Goal: Task Accomplishment & Management: Use online tool/utility

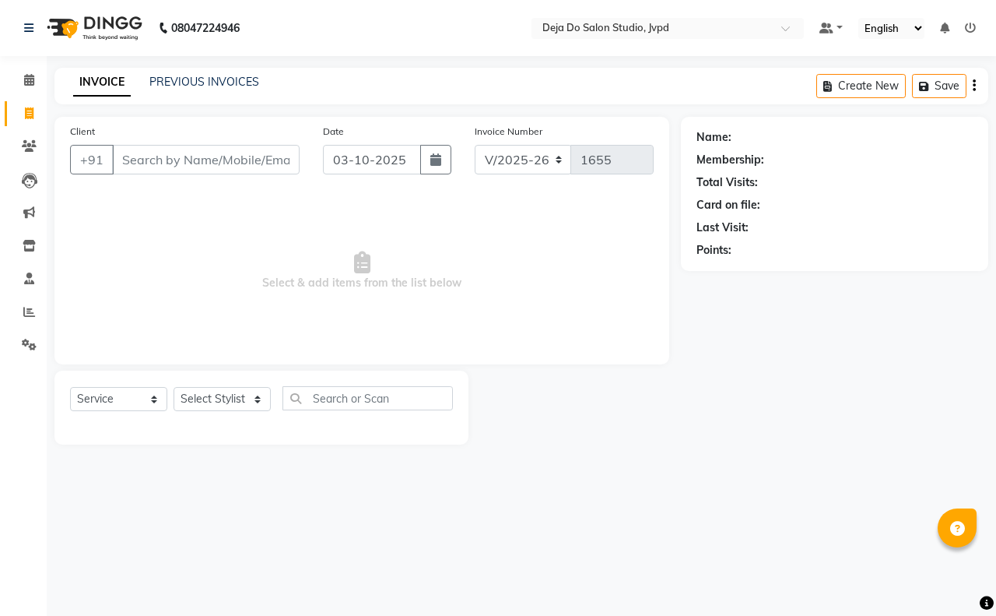
select select "7295"
select select "service"
click at [171, 153] on input "Client" at bounding box center [206, 160] width 188 height 30
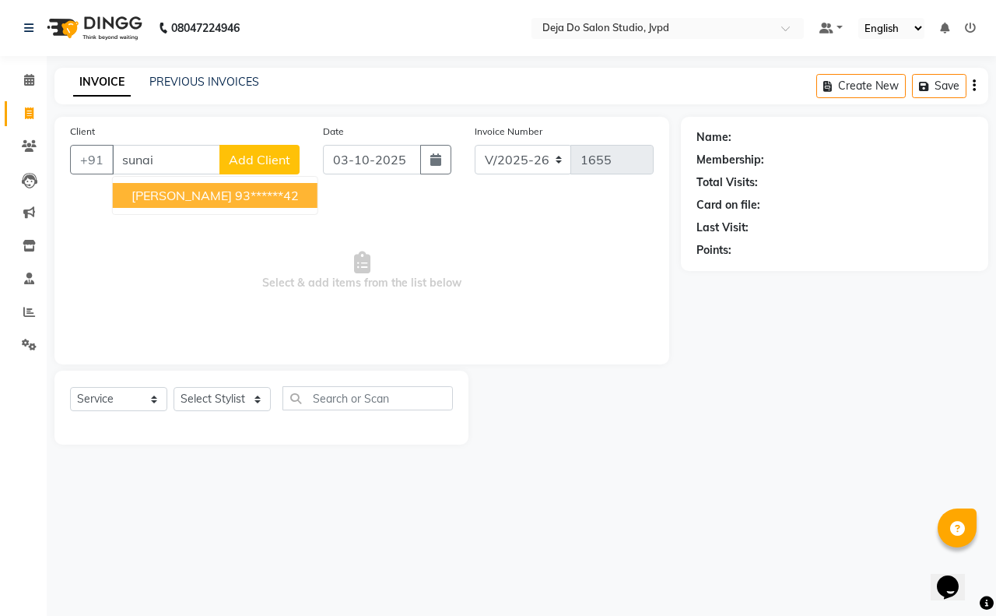
click at [241, 188] on ngb-highlight "93******42" at bounding box center [267, 196] width 64 height 16
type input "93******42"
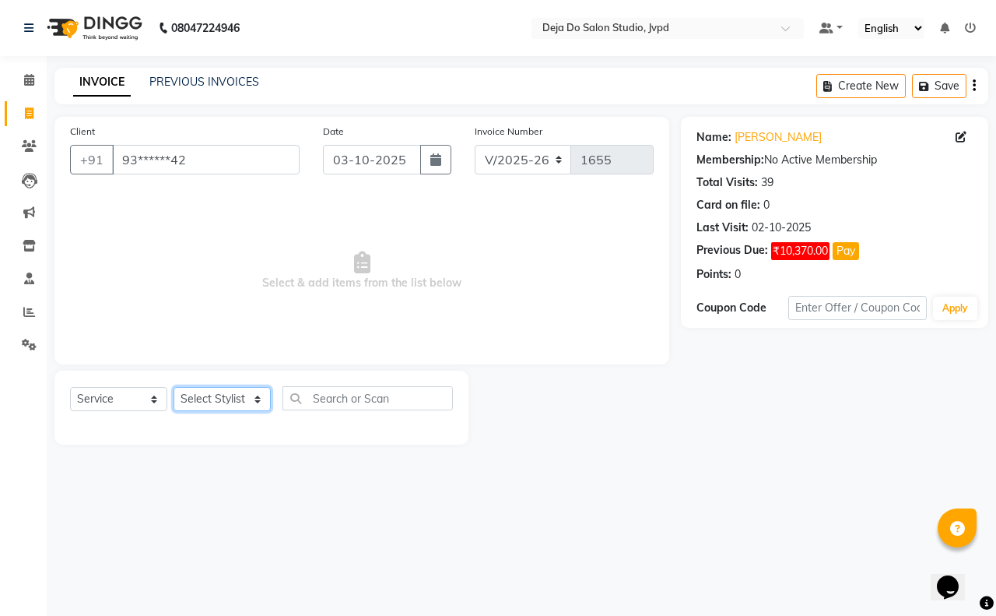
click at [223, 397] on select "Select Stylist Aditi Admin [PERSON_NAME] [PERSON_NAME] Danish [PERSON_NAME] [PE…" at bounding box center [222, 399] width 97 height 24
select select "62498"
click at [174, 387] on select "Select Stylist Aditi Admin [PERSON_NAME] [PERSON_NAME] Danish [PERSON_NAME] [PE…" at bounding box center [222, 399] width 97 height 24
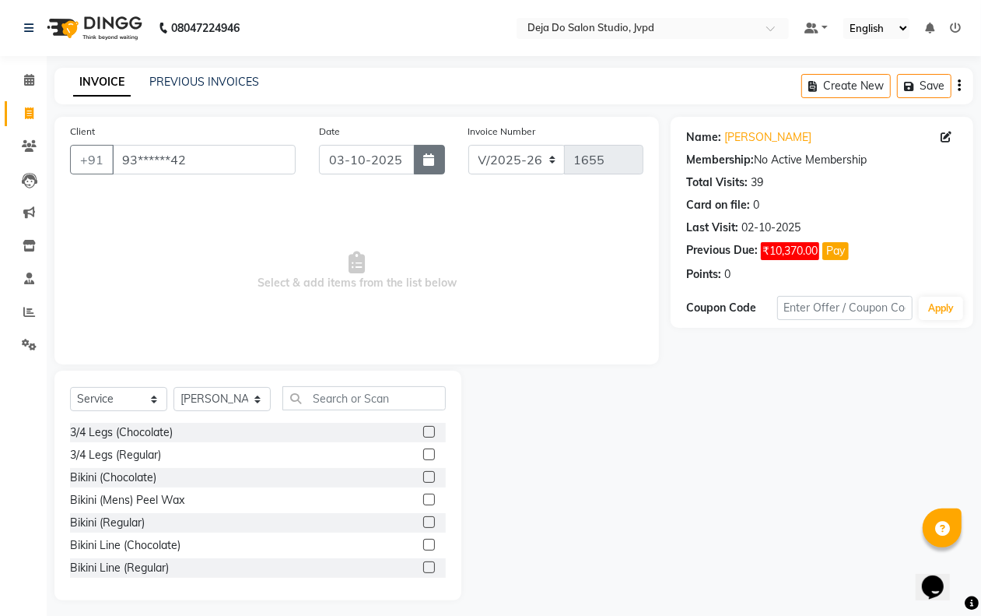
click at [425, 160] on icon "button" at bounding box center [429, 159] width 11 height 12
select select "10"
select select "2025"
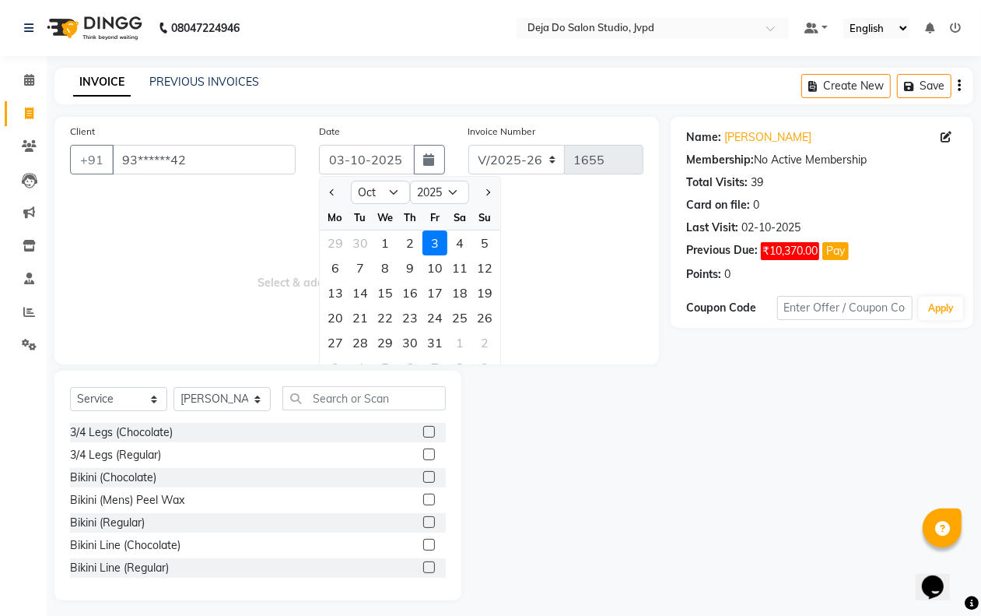
click at [214, 239] on span "Select & add items from the list below" at bounding box center [357, 271] width 574 height 156
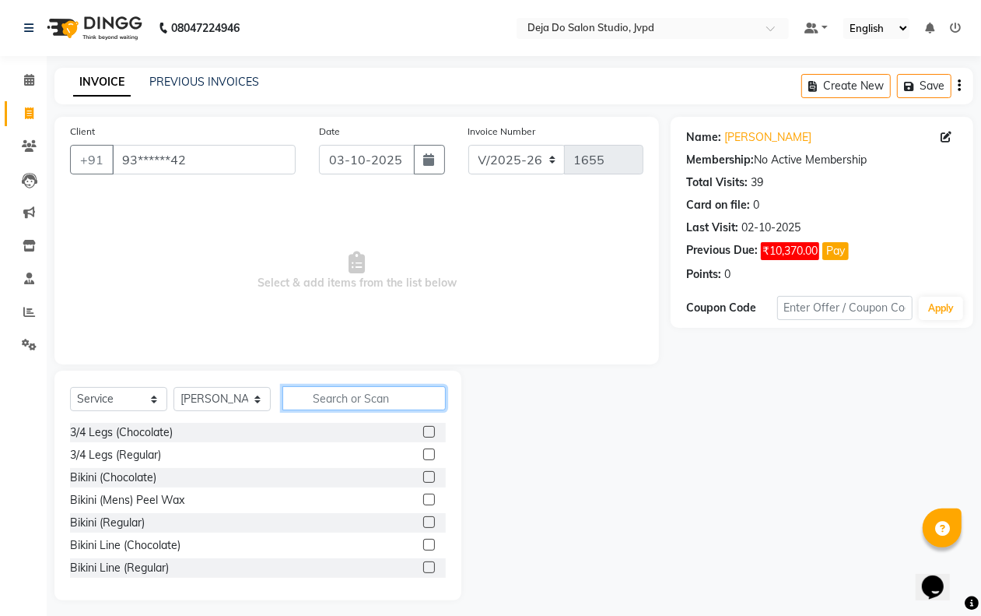
click at [339, 386] on input "text" at bounding box center [364, 398] width 163 height 24
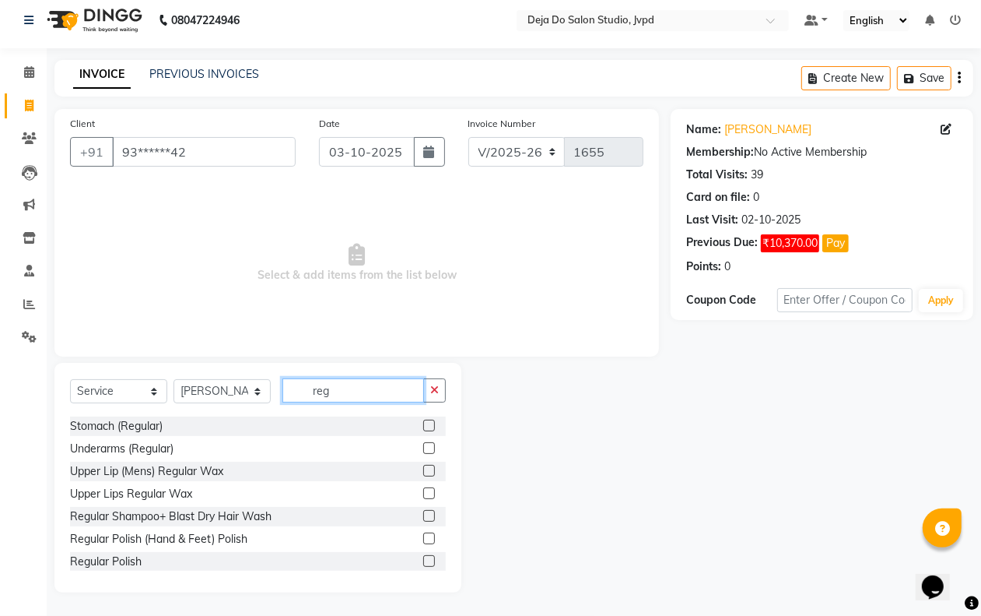
scroll to position [498, 0]
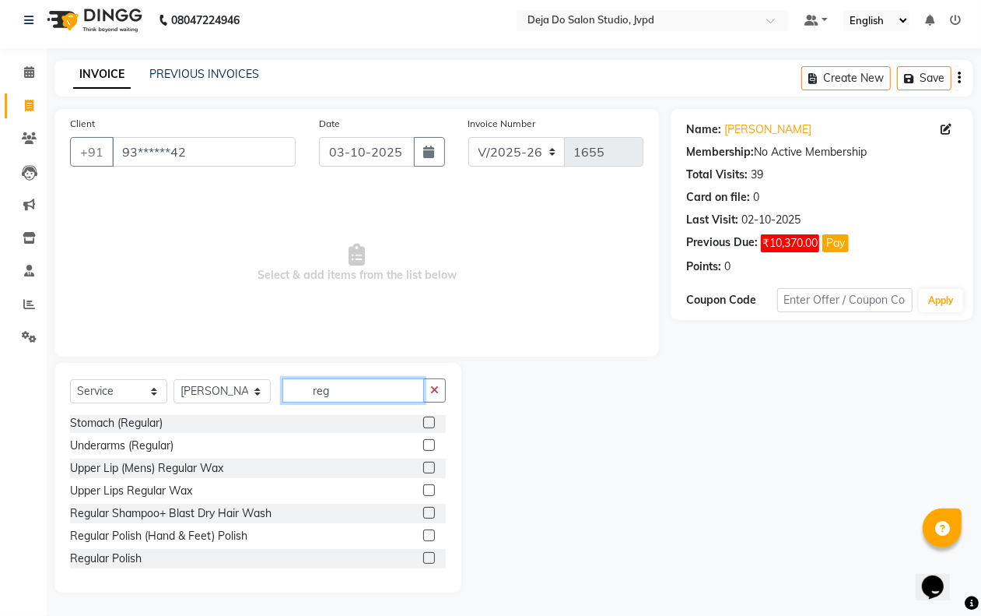
type input "reg"
drag, startPoint x: 413, startPoint y: 511, endPoint x: 401, endPoint y: 504, distance: 14.3
click at [423, 511] on label at bounding box center [429, 513] width 12 height 12
click at [423, 511] on input "checkbox" at bounding box center [428, 513] width 10 height 10
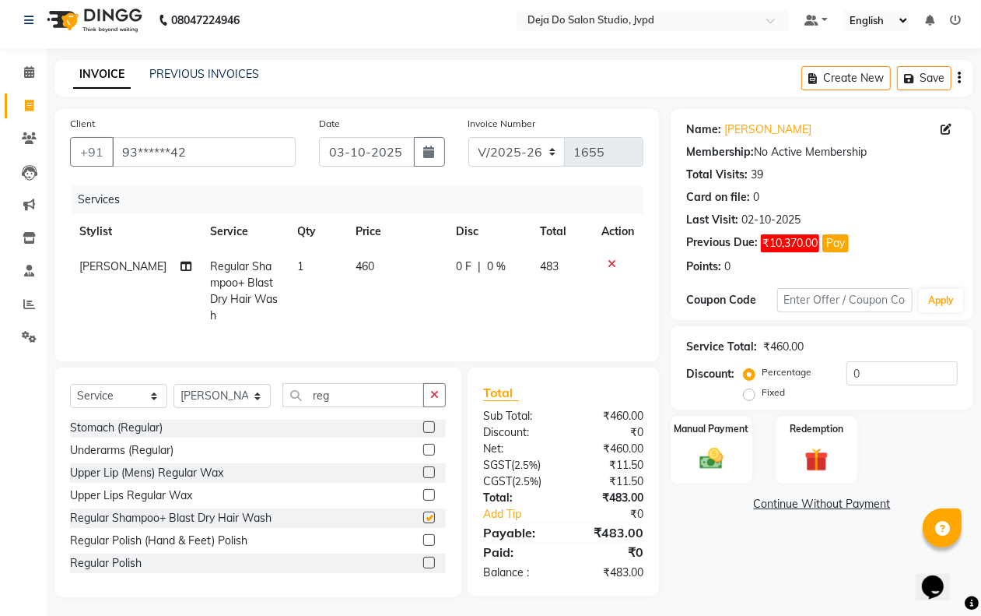
checkbox input "false"
click at [370, 267] on td "460" at bounding box center [396, 291] width 101 height 84
select select "62498"
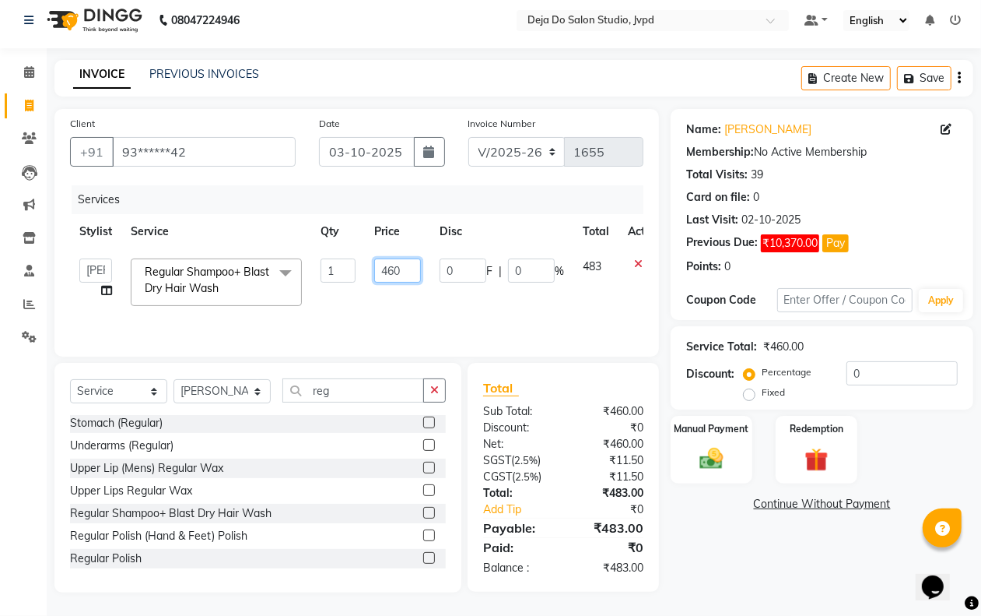
click at [398, 262] on input "460" at bounding box center [397, 270] width 47 height 24
type input "4"
type input "1200"
click at [574, 297] on td "483" at bounding box center [596, 282] width 45 height 66
select select "62498"
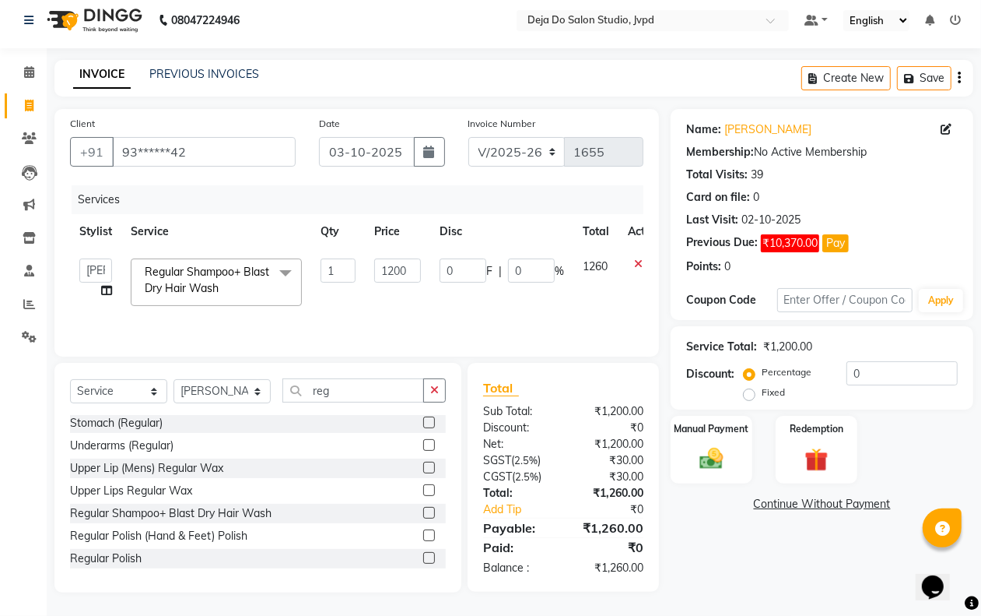
drag, startPoint x: 434, startPoint y: 381, endPoint x: 405, endPoint y: 386, distance: 29.9
click at [430, 381] on button "button" at bounding box center [434, 390] width 23 height 24
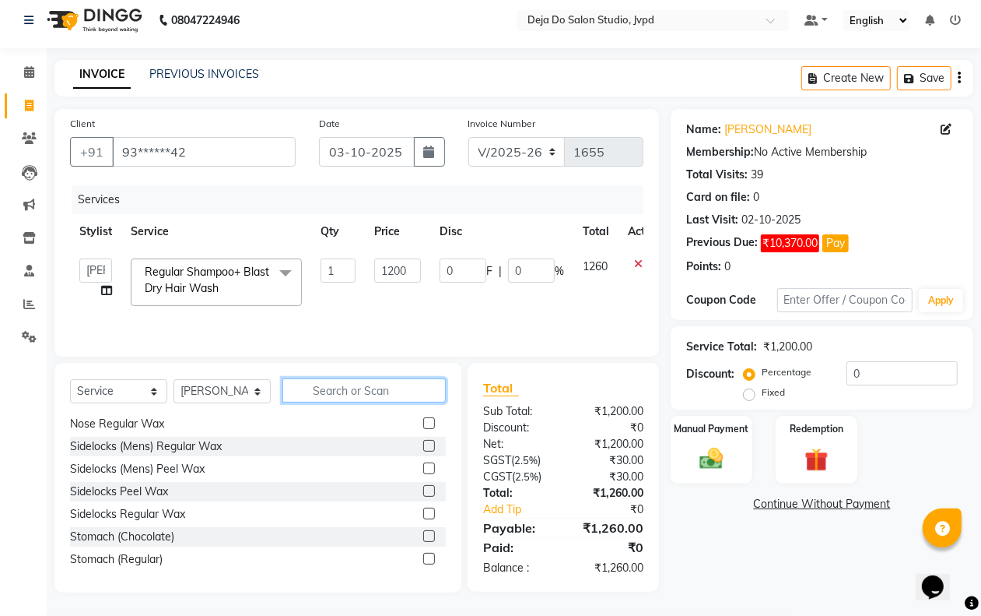
click at [405, 386] on input "text" at bounding box center [364, 390] width 163 height 24
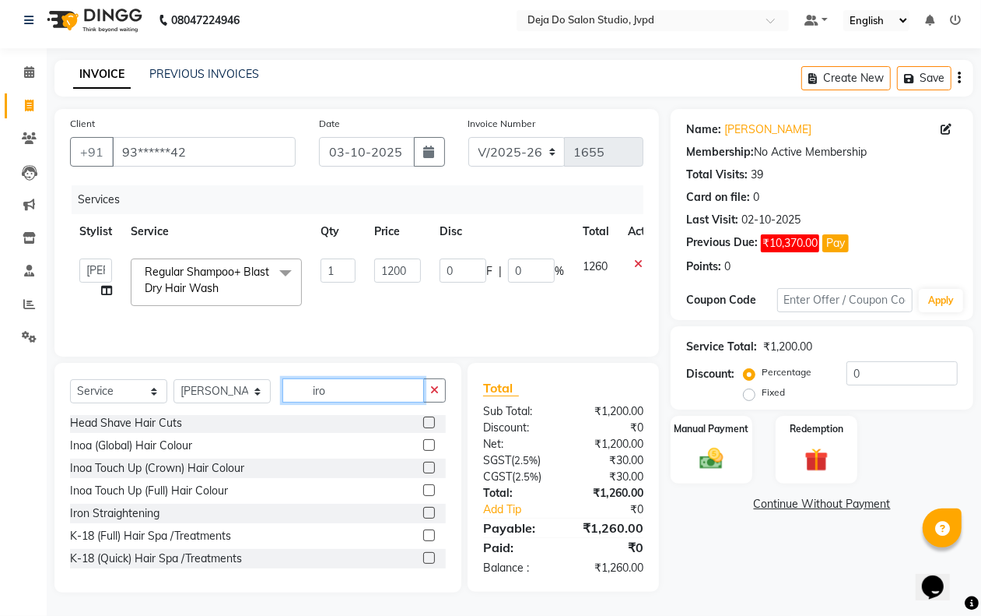
scroll to position [0, 0]
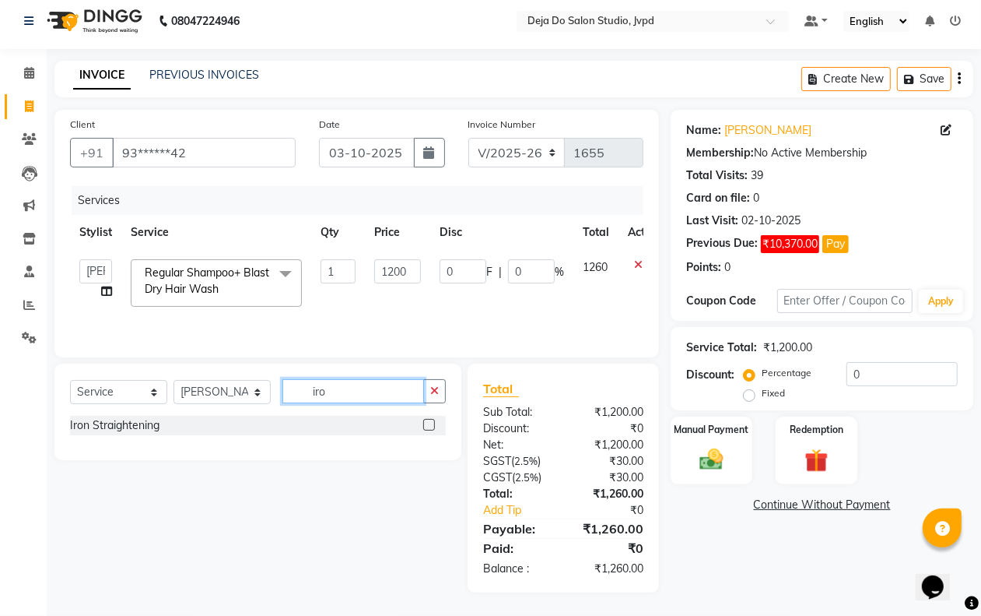
type input "iro"
click at [426, 423] on label at bounding box center [429, 425] width 12 height 12
click at [426, 423] on input "checkbox" at bounding box center [428, 425] width 10 height 10
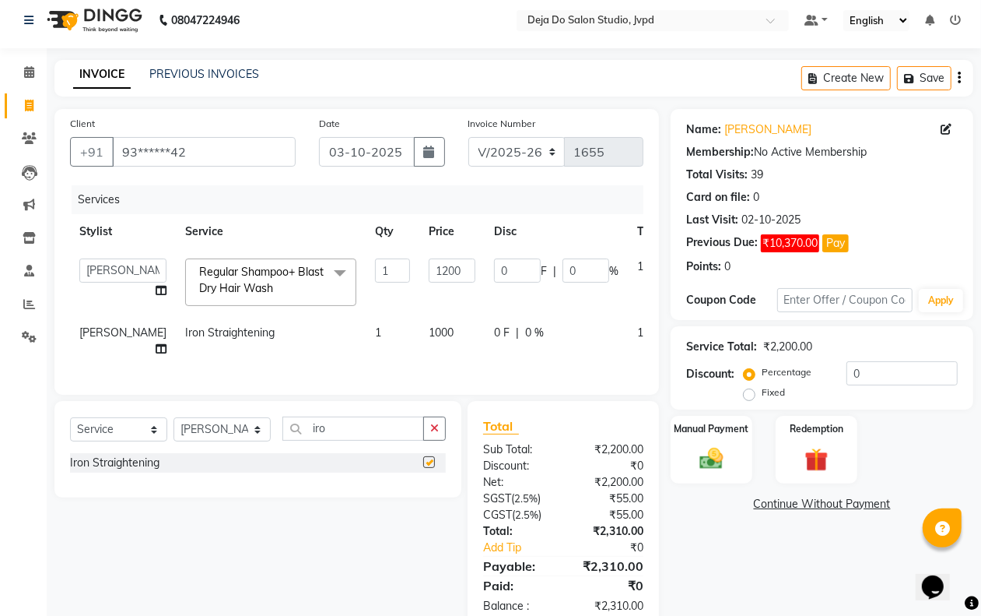
checkbox input "false"
click at [420, 344] on td "1000" at bounding box center [452, 340] width 65 height 51
select select "62498"
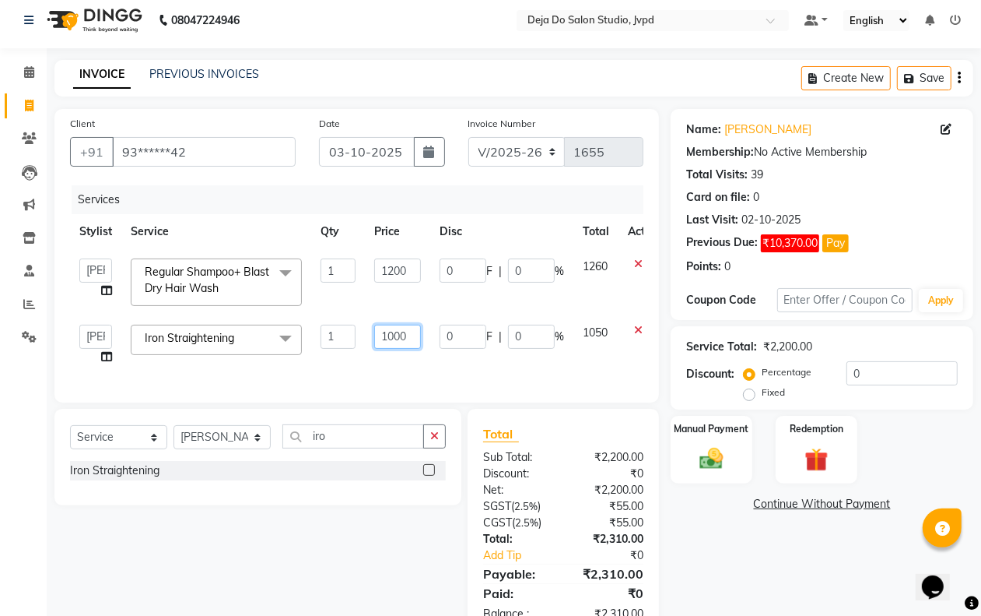
click at [395, 328] on input "1000" at bounding box center [397, 337] width 47 height 24
type input "500"
click at [465, 367] on td "0 F | 0 %" at bounding box center [501, 344] width 143 height 59
select select "62498"
click at [433, 441] on icon "button" at bounding box center [434, 435] width 9 height 11
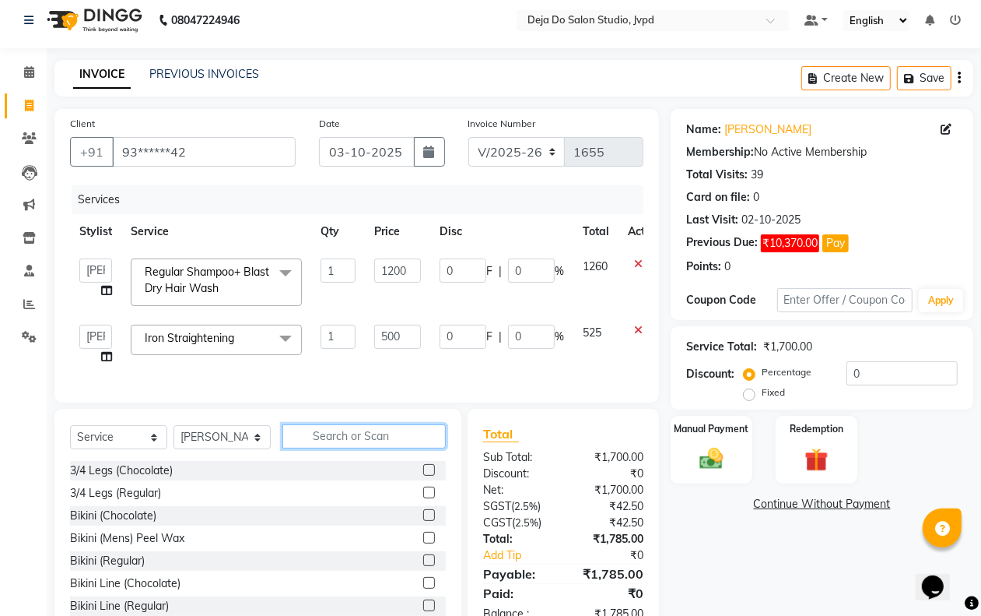
click at [371, 448] on input "text" at bounding box center [364, 436] width 163 height 24
click at [258, 449] on select "Select Stylist Aditi Admin [PERSON_NAME] [PERSON_NAME] Danish [PERSON_NAME] [PE…" at bounding box center [222, 437] width 97 height 24
click at [292, 402] on div "Client +91 93******42 Date [DATE] Invoice Number V/2025 V/[PHONE_NUMBER] Servic…" at bounding box center [356, 255] width 605 height 293
click at [327, 461] on div "Select Service Product Membership Package Voucher Prepaid Gift Card Select Styl…" at bounding box center [258, 442] width 376 height 37
click at [325, 448] on input "text" at bounding box center [364, 436] width 163 height 24
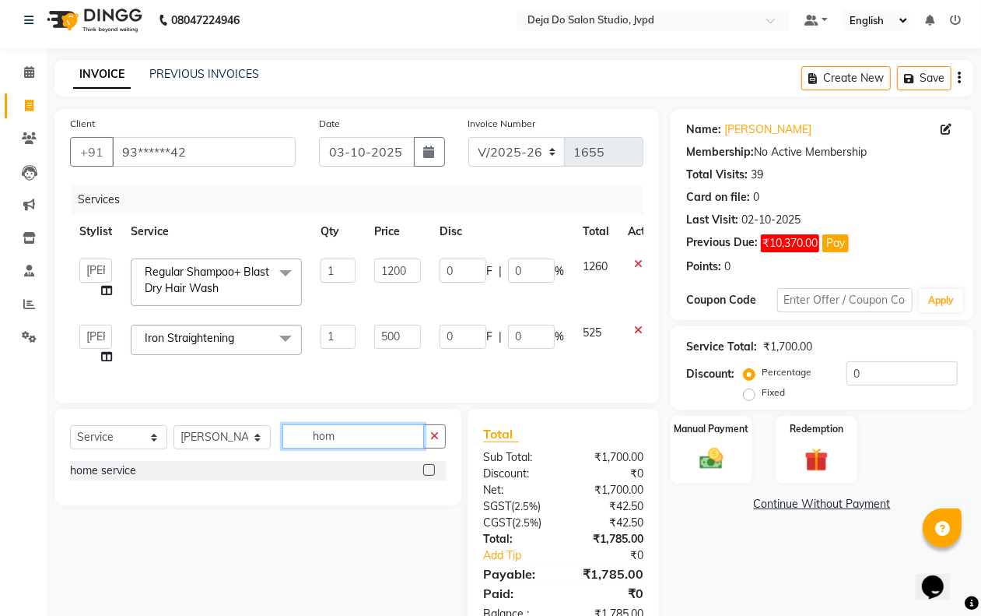
type input "hom"
click at [427, 476] on label at bounding box center [429, 470] width 12 height 12
click at [427, 476] on input "checkbox" at bounding box center [428, 470] width 10 height 10
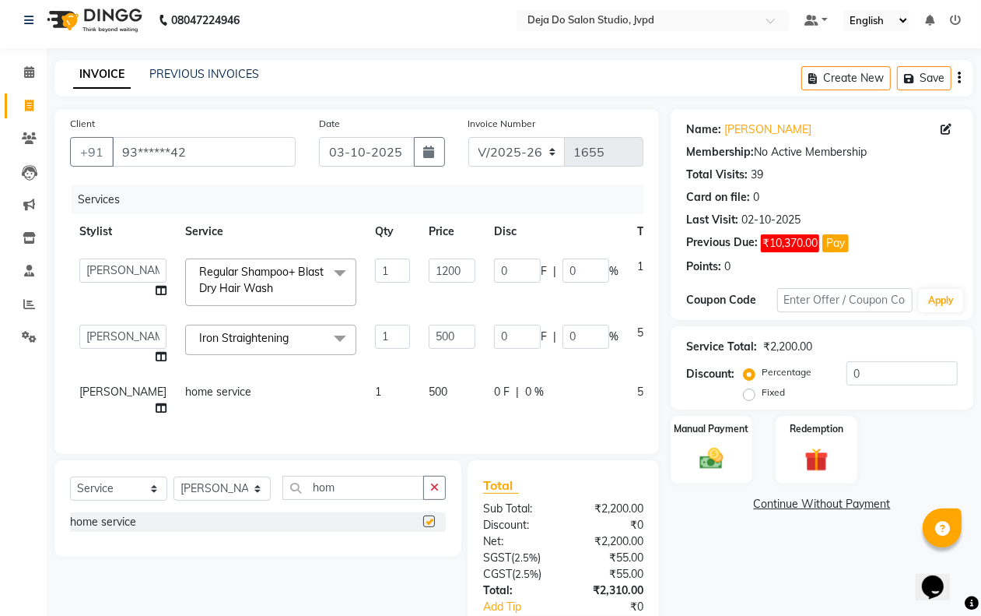
checkbox input "false"
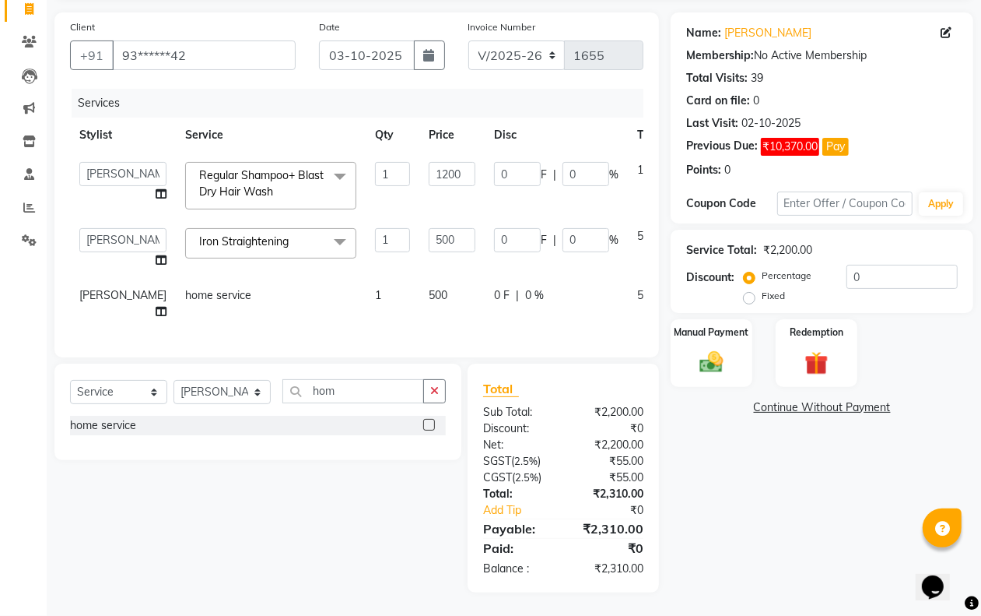
scroll to position [135, 0]
click at [448, 382] on div "Select Service Product Membership Package Voucher Prepaid Gift Card Select Styl…" at bounding box center [257, 411] width 407 height 97
click at [444, 385] on button "button" at bounding box center [434, 391] width 23 height 24
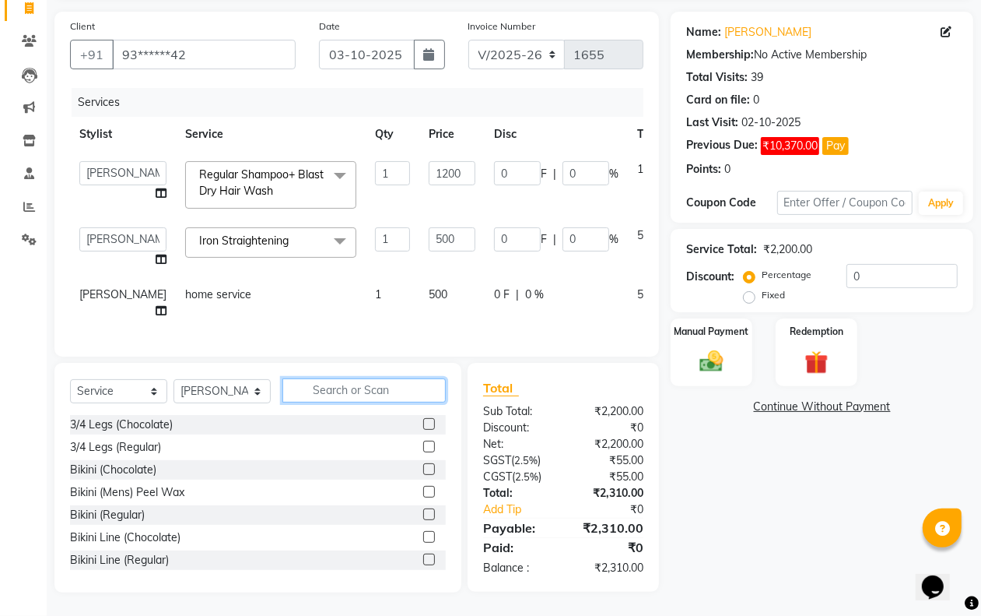
click at [437, 385] on input "text" at bounding box center [364, 390] width 163 height 24
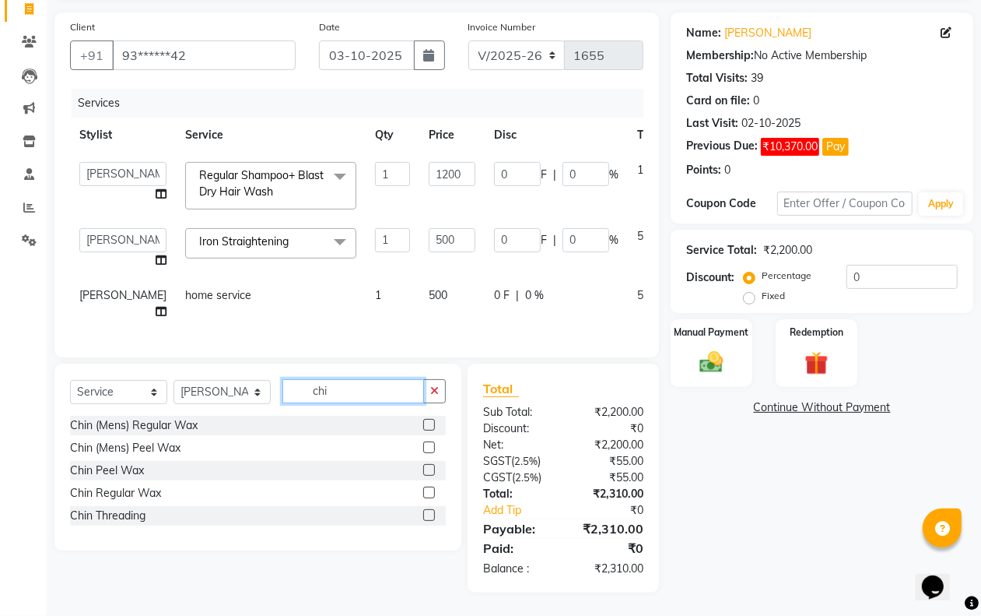
type input "chi"
click at [430, 511] on label at bounding box center [429, 515] width 12 height 12
click at [430, 511] on input "checkbox" at bounding box center [428, 516] width 10 height 10
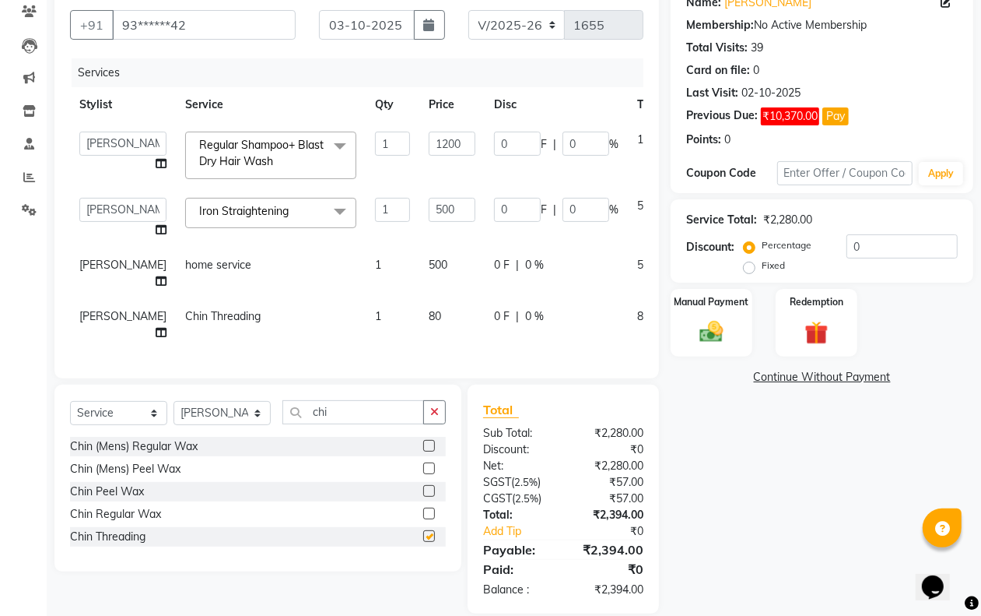
checkbox input "false"
click at [429, 323] on span "80" at bounding box center [435, 316] width 12 height 14
select select "62498"
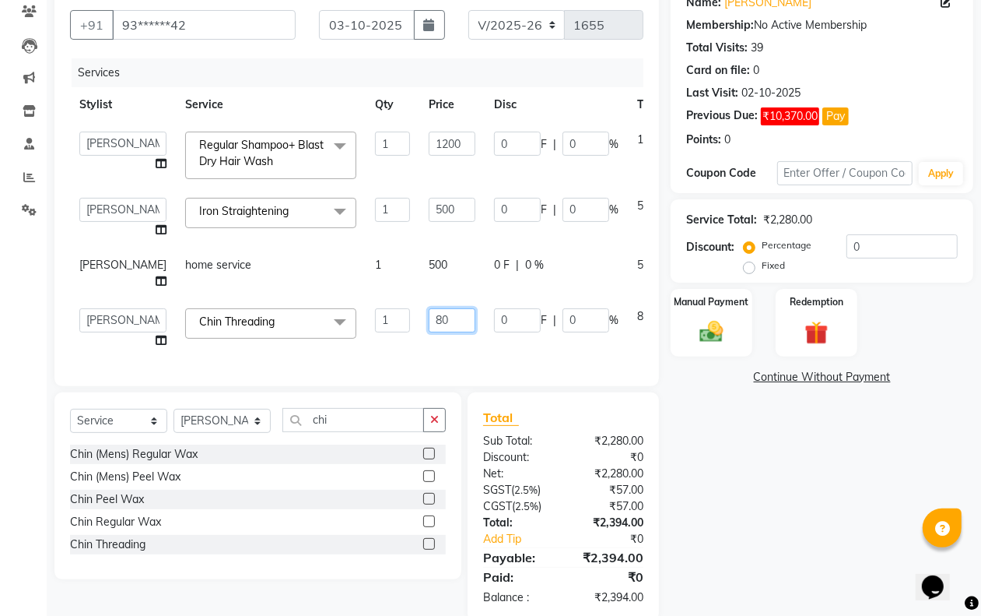
click at [429, 332] on input "80" at bounding box center [452, 320] width 47 height 24
type input "8"
type input "100"
click at [420, 358] on td "100" at bounding box center [452, 328] width 65 height 59
select select "62498"
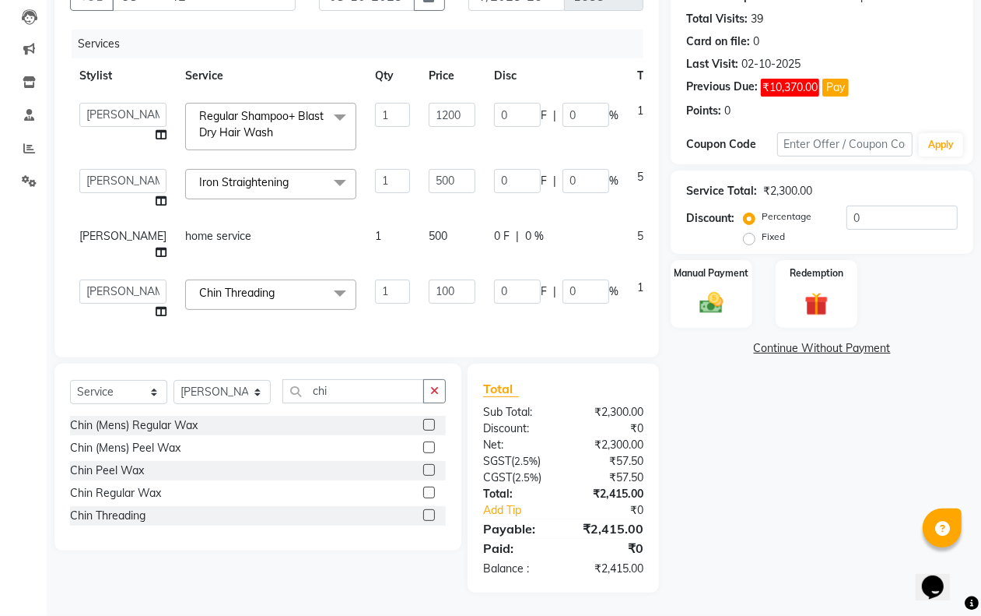
scroll to position [0, 0]
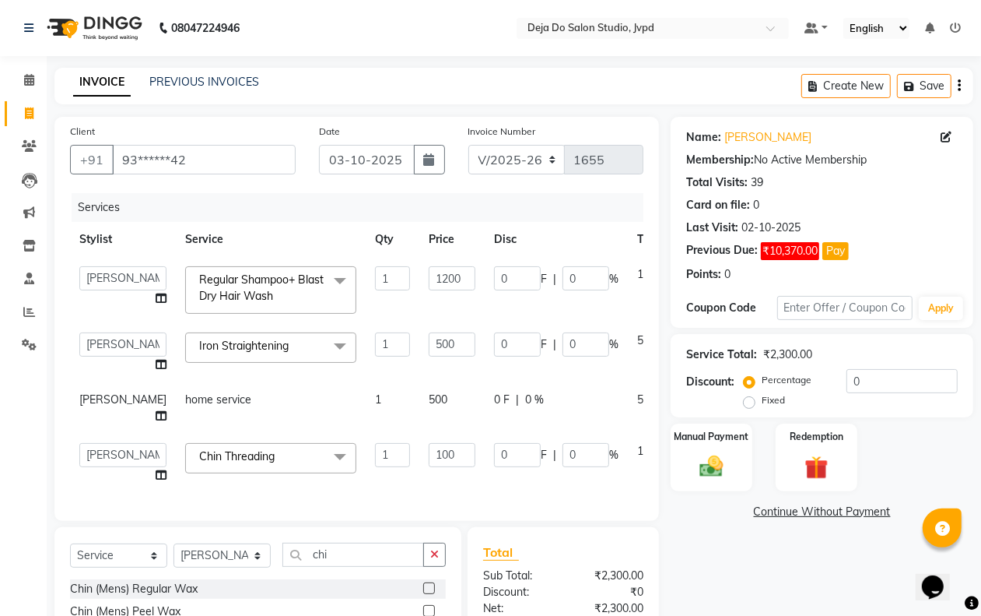
click at [428, 417] on td "500" at bounding box center [452, 407] width 65 height 51
select select "62498"
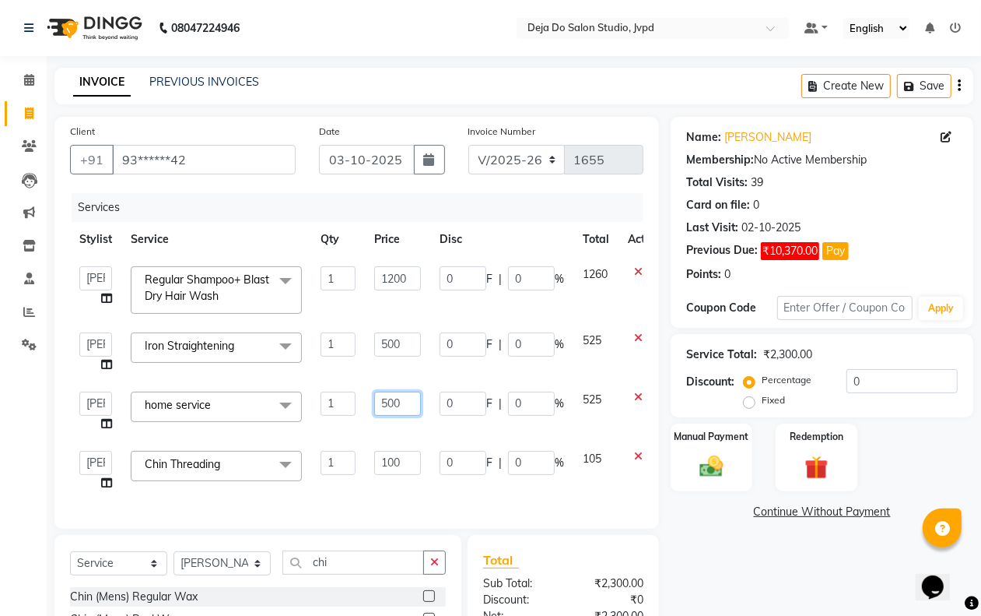
click at [391, 393] on input "500" at bounding box center [397, 403] width 47 height 24
click at [389, 401] on input "500" at bounding box center [397, 403] width 47 height 24
type input "1000"
click at [694, 527] on div "Name: [PERSON_NAME] Membership: No Active Membership Total Visits: 39 Card on f…" at bounding box center [828, 440] width 314 height 647
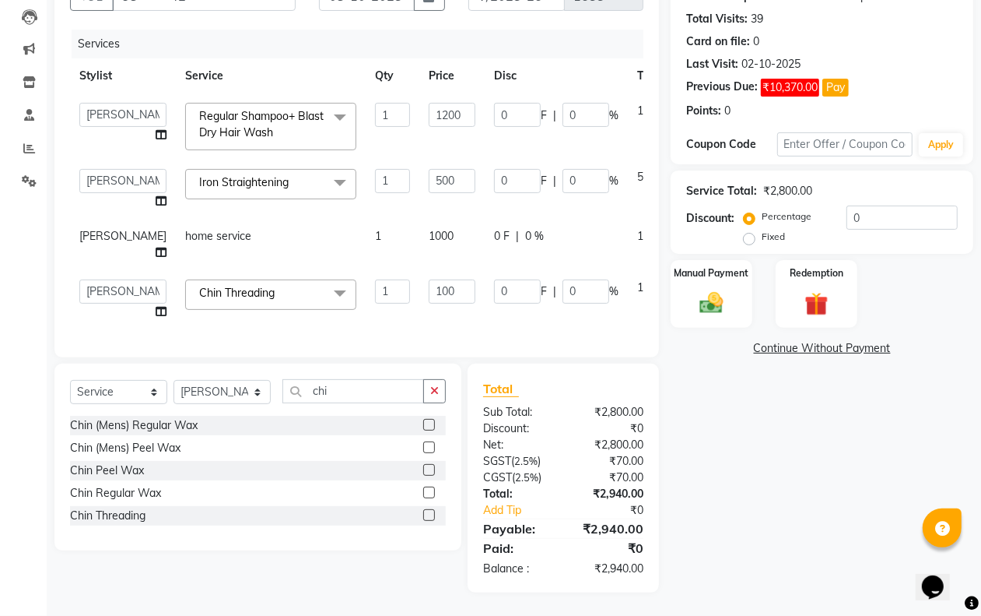
scroll to position [195, 0]
click at [791, 325] on div "Name: [PERSON_NAME] Membership: No Active Membership Total Visits: 39 Card on f…" at bounding box center [828, 272] width 314 height 639
click at [787, 340] on link "Continue Without Payment" at bounding box center [822, 348] width 297 height 16
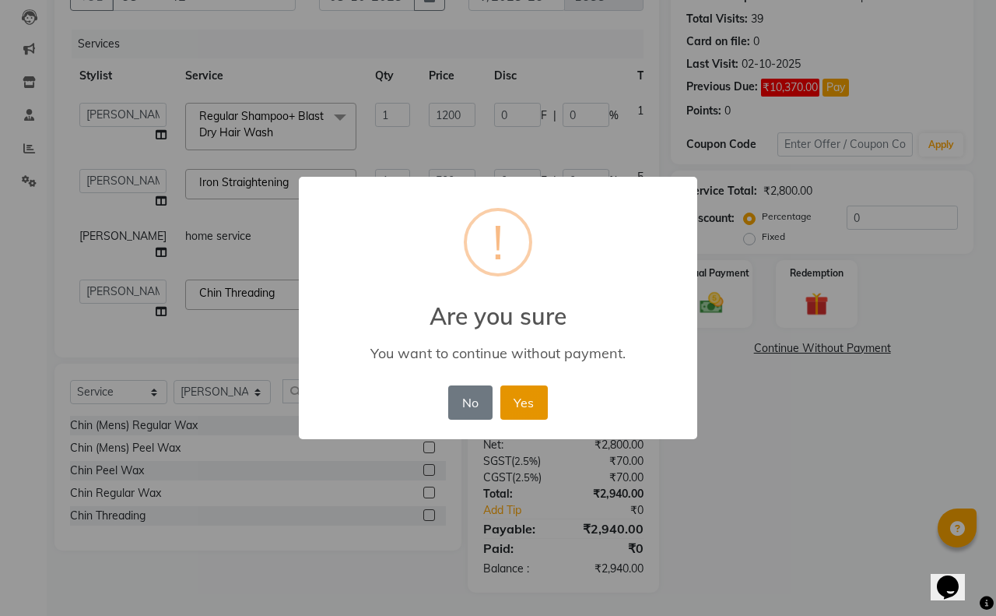
click at [519, 399] on button "Yes" at bounding box center [523, 402] width 47 height 34
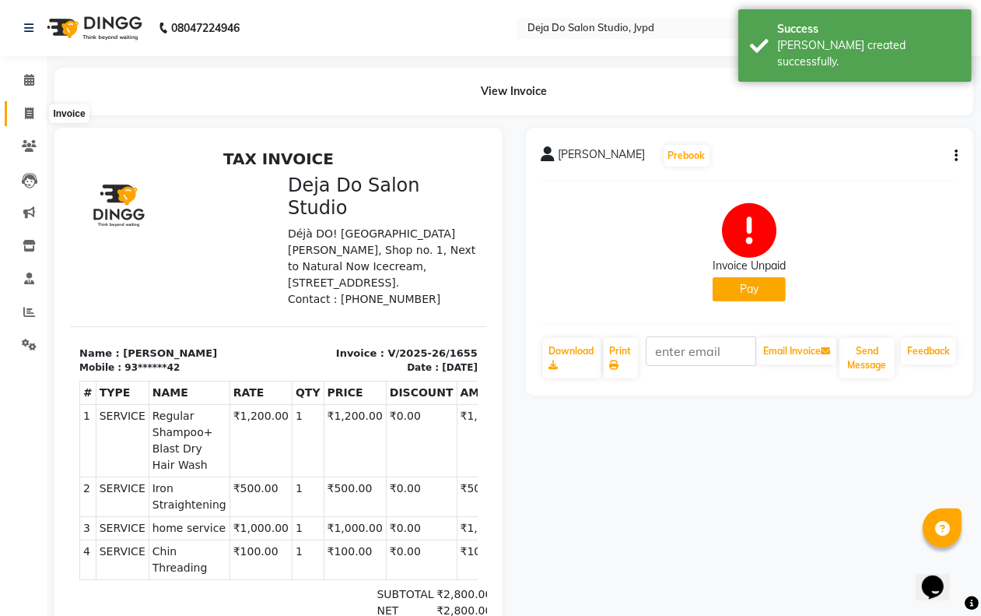
click at [26, 114] on icon at bounding box center [29, 113] width 9 height 12
select select "7295"
select select "service"
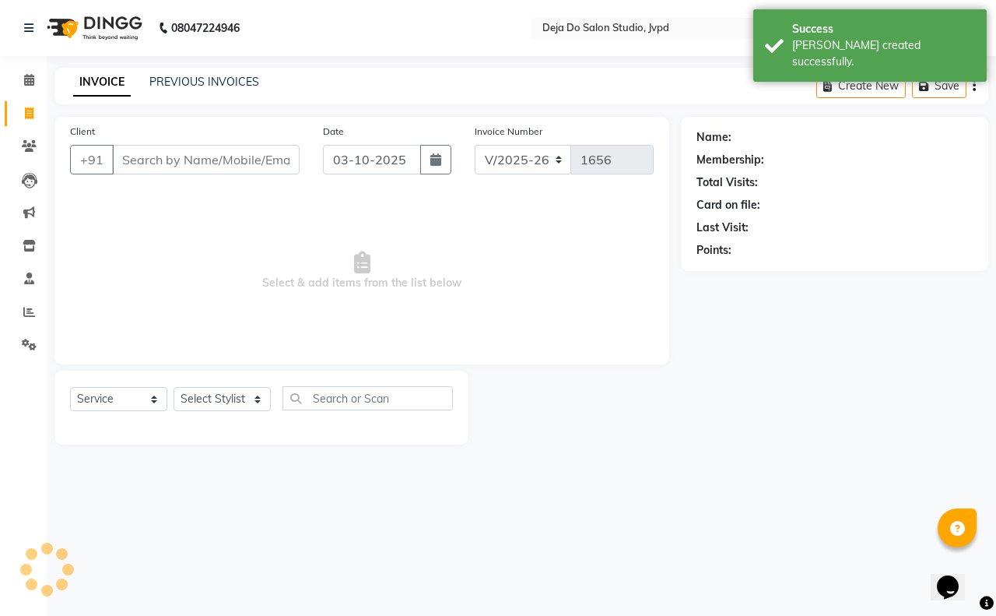
click at [153, 153] on input "Client" at bounding box center [206, 160] width 188 height 30
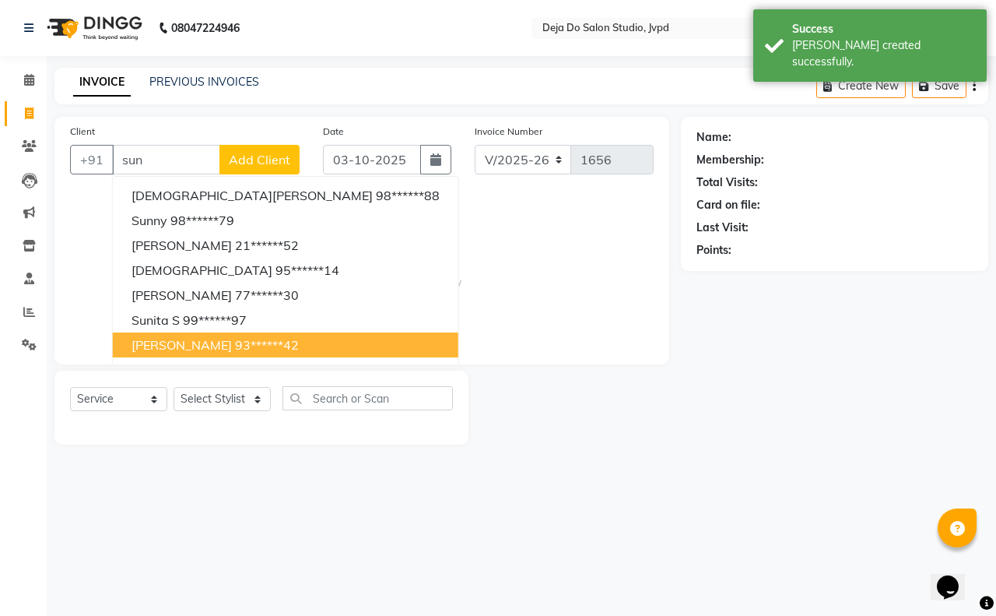
click at [192, 345] on span "[PERSON_NAME]" at bounding box center [182, 345] width 100 height 16
type input "93******42"
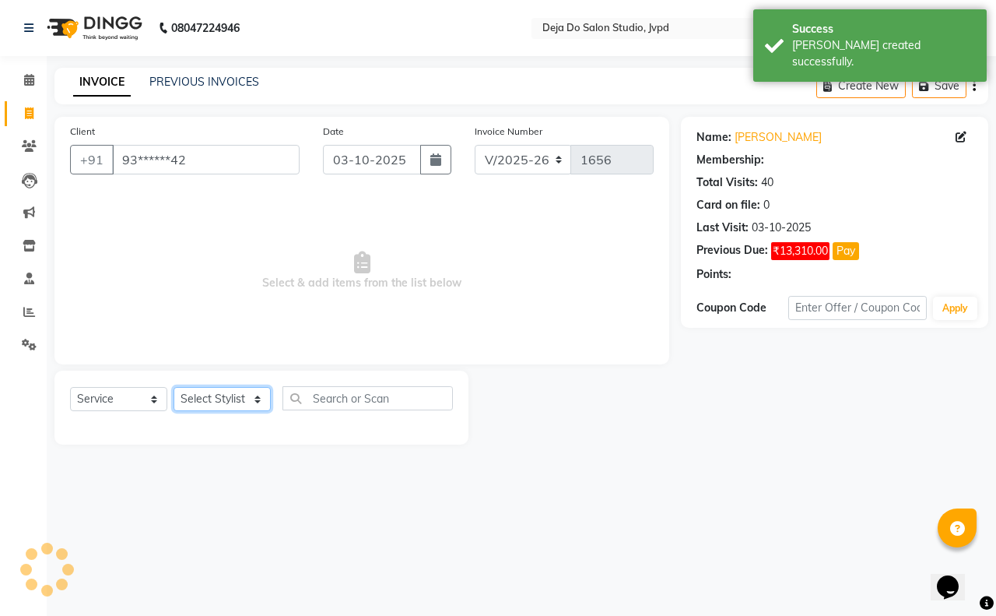
click at [216, 394] on select "Select Stylist Aditi Admin [PERSON_NAME] [PERSON_NAME] Danish [PERSON_NAME] [PE…" at bounding box center [222, 399] width 97 height 24
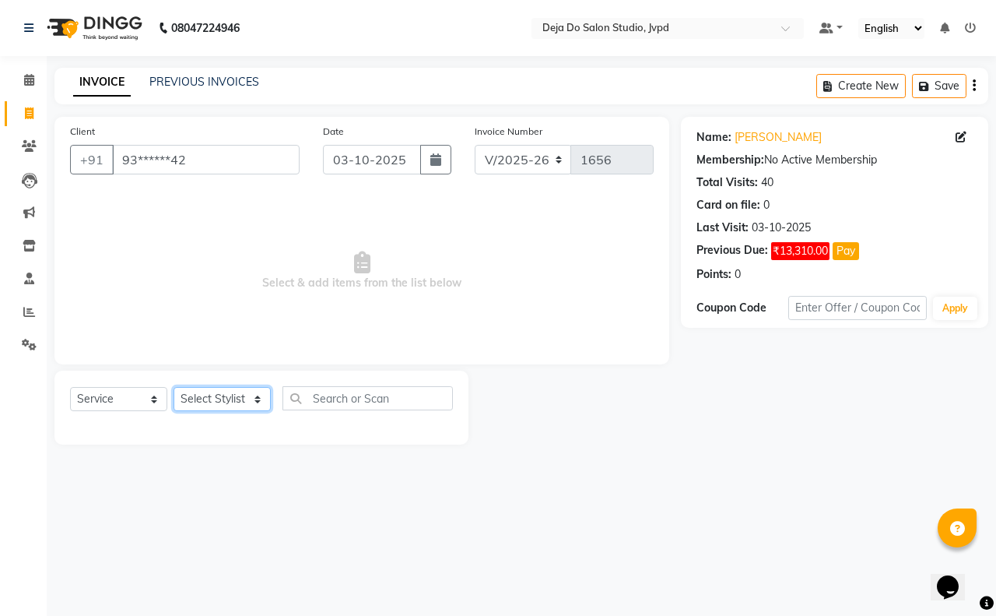
select select "62495"
click at [174, 387] on select "Select Stylist Aditi Admin [PERSON_NAME] [PERSON_NAME] Danish [PERSON_NAME] [PE…" at bounding box center [222, 399] width 97 height 24
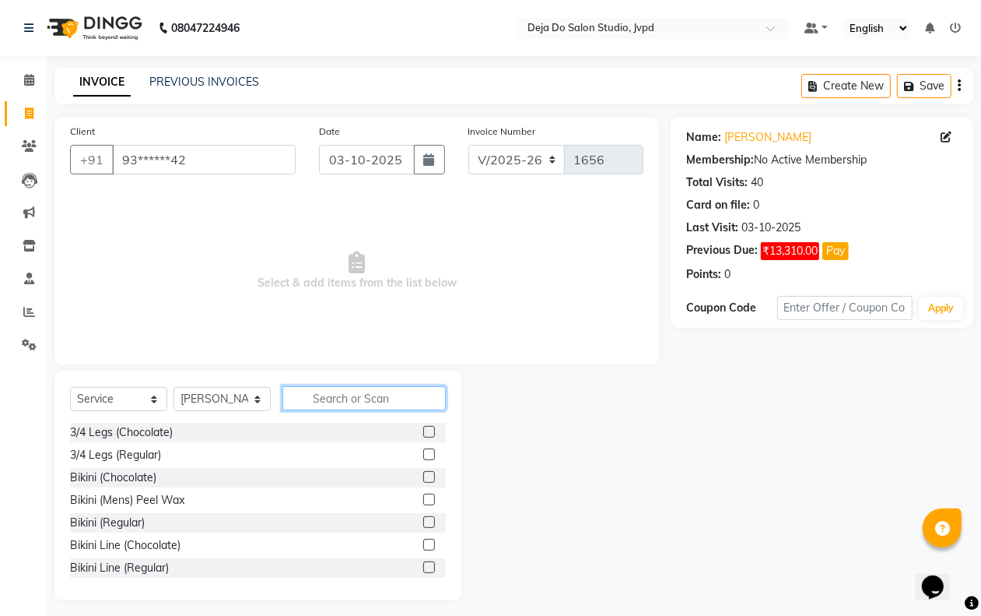
click at [314, 386] on input "text" at bounding box center [364, 398] width 163 height 24
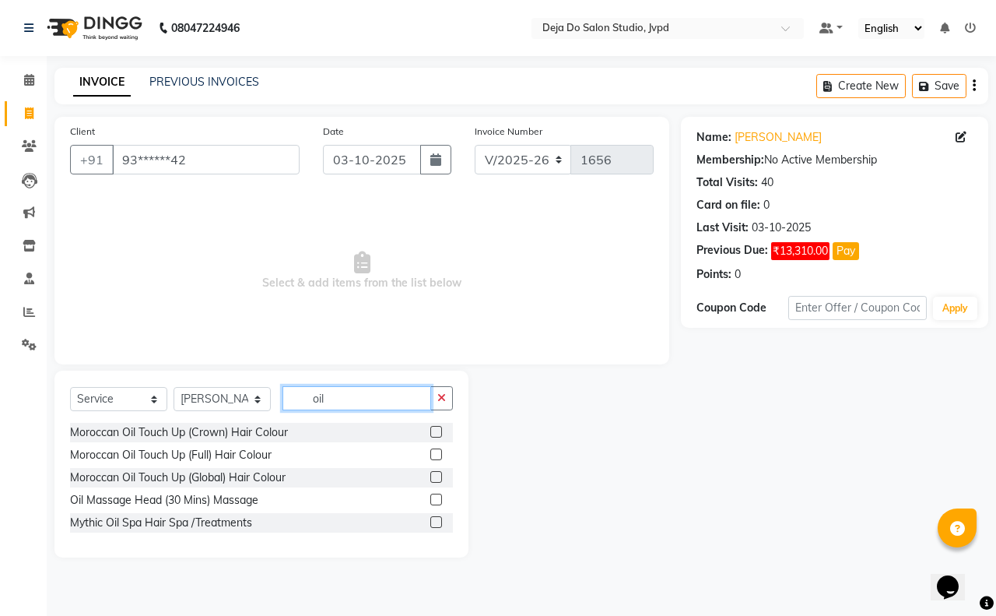
type input "oil"
click at [434, 494] on label at bounding box center [436, 499] width 12 height 12
click at [434, 495] on input "checkbox" at bounding box center [435, 500] width 10 height 10
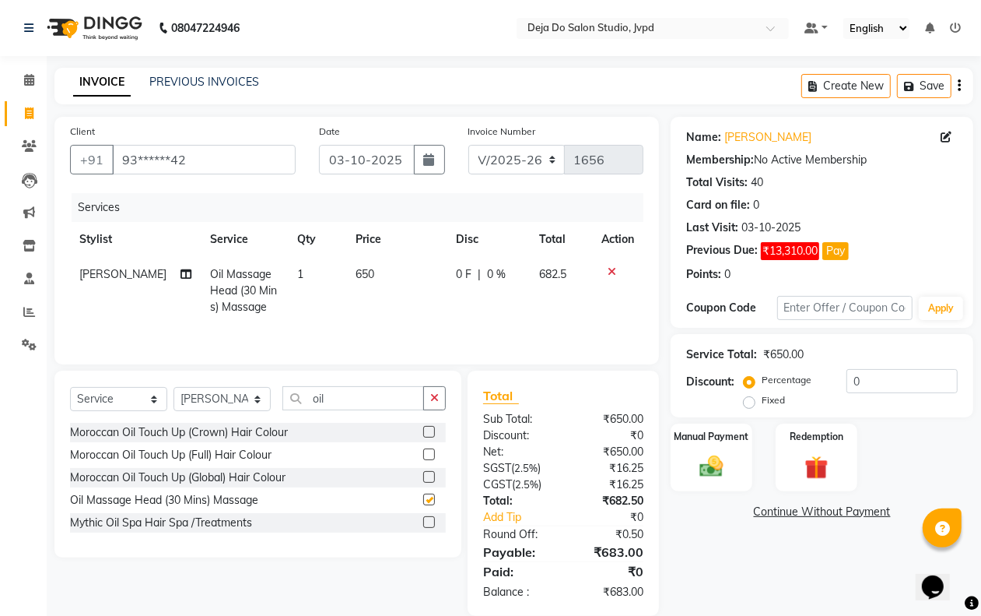
checkbox input "false"
click at [370, 293] on td "650" at bounding box center [396, 291] width 100 height 68
select select "62495"
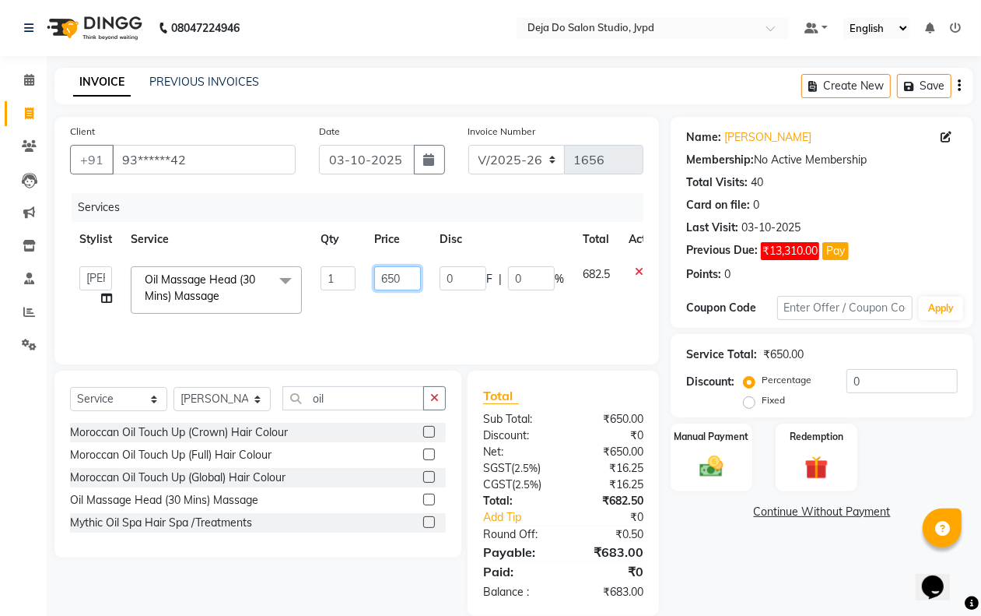
click at [395, 280] on input "650" at bounding box center [397, 278] width 47 height 24
type input "600"
click at [398, 312] on td "600" at bounding box center [397, 290] width 65 height 66
select select "62495"
click at [437, 395] on icon "button" at bounding box center [434, 397] width 9 height 11
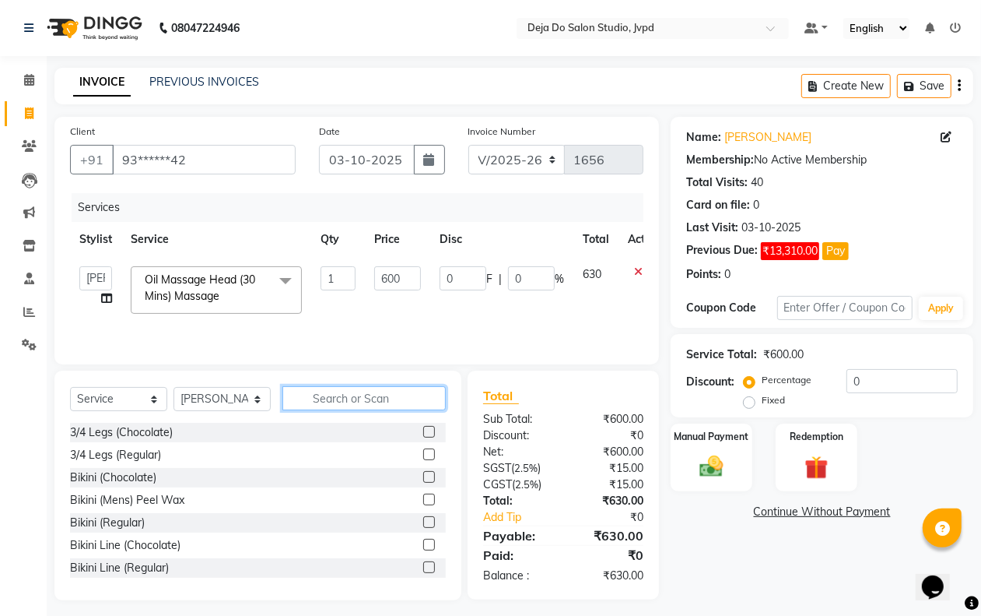
click at [343, 393] on input "text" at bounding box center [364, 398] width 163 height 24
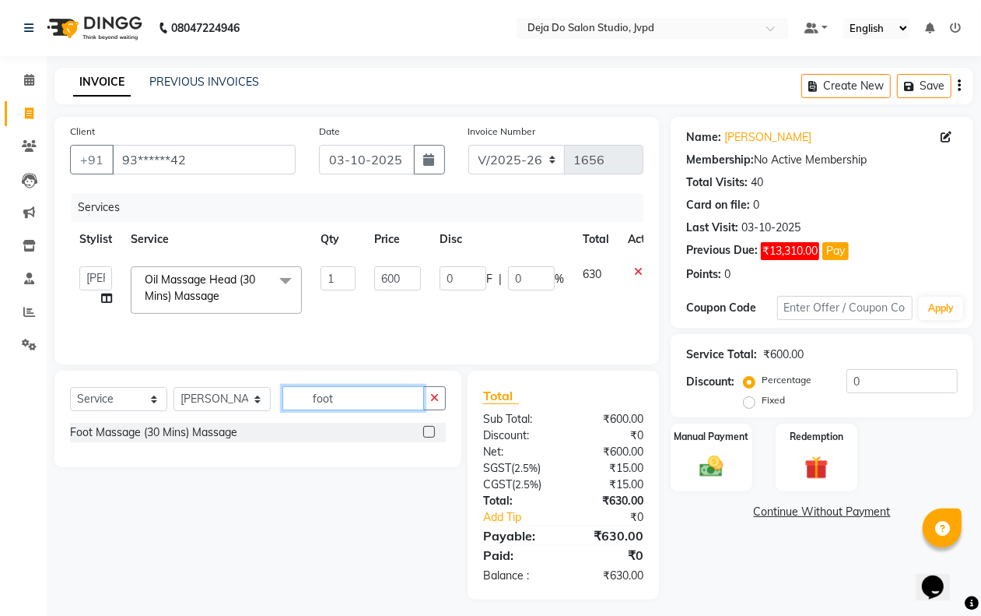
type input "foot"
click at [428, 434] on label at bounding box center [429, 432] width 12 height 12
click at [428, 434] on input "checkbox" at bounding box center [428, 432] width 10 height 10
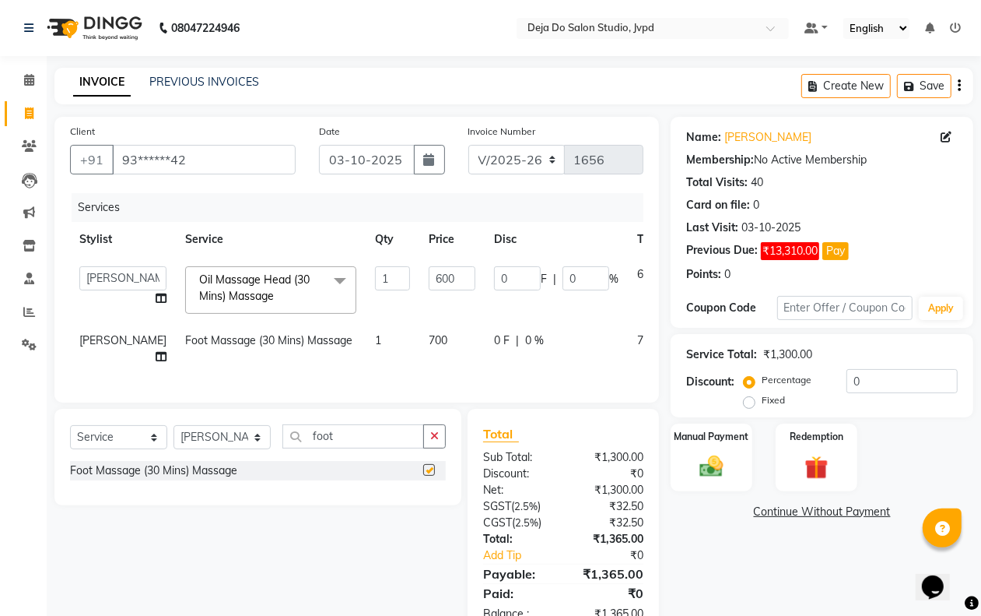
checkbox input "false"
click at [429, 344] on span "700" at bounding box center [438, 340] width 19 height 14
select select "62495"
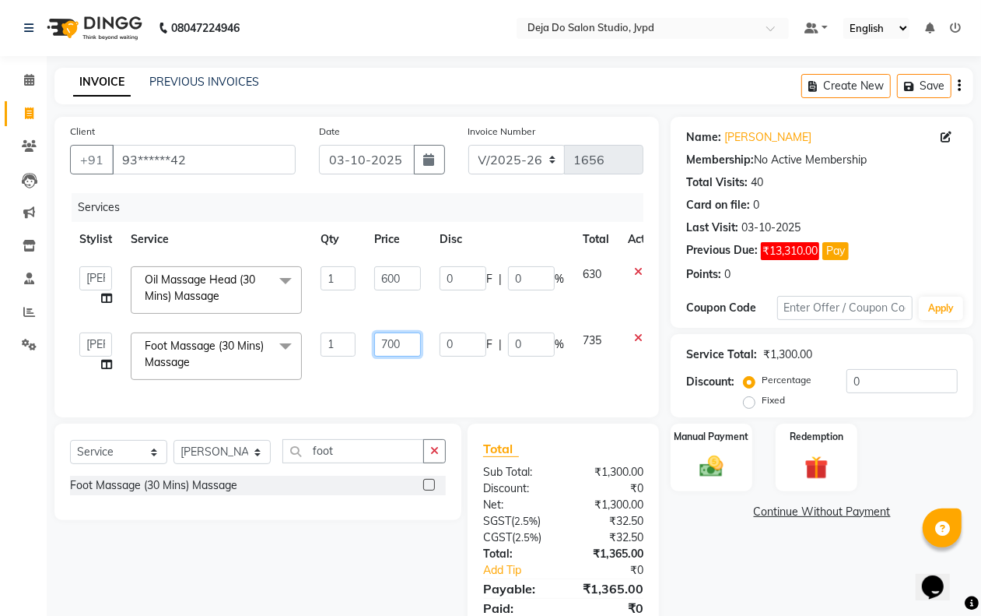
click at [388, 339] on input "700" at bounding box center [397, 344] width 47 height 24
type input "500"
click at [800, 598] on div "Name: [PERSON_NAME] Membership: No Active Membership Total Visits: 40 Card on f…" at bounding box center [828, 384] width 314 height 535
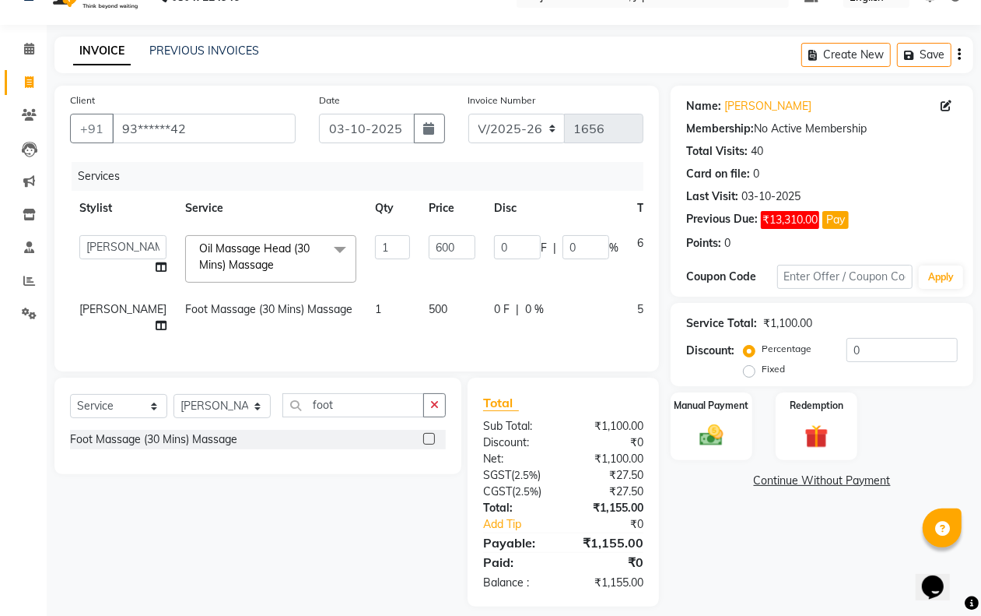
scroll to position [59, 0]
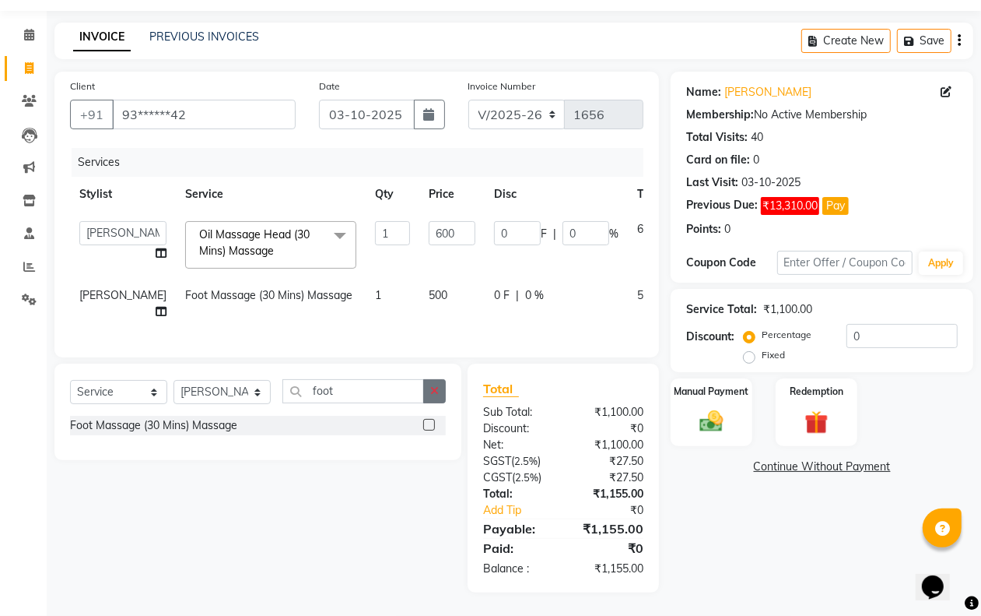
click at [438, 398] on button "button" at bounding box center [434, 391] width 23 height 24
type input "hom"
click at [429, 419] on label at bounding box center [429, 425] width 12 height 12
click at [429, 420] on input "checkbox" at bounding box center [428, 425] width 10 height 10
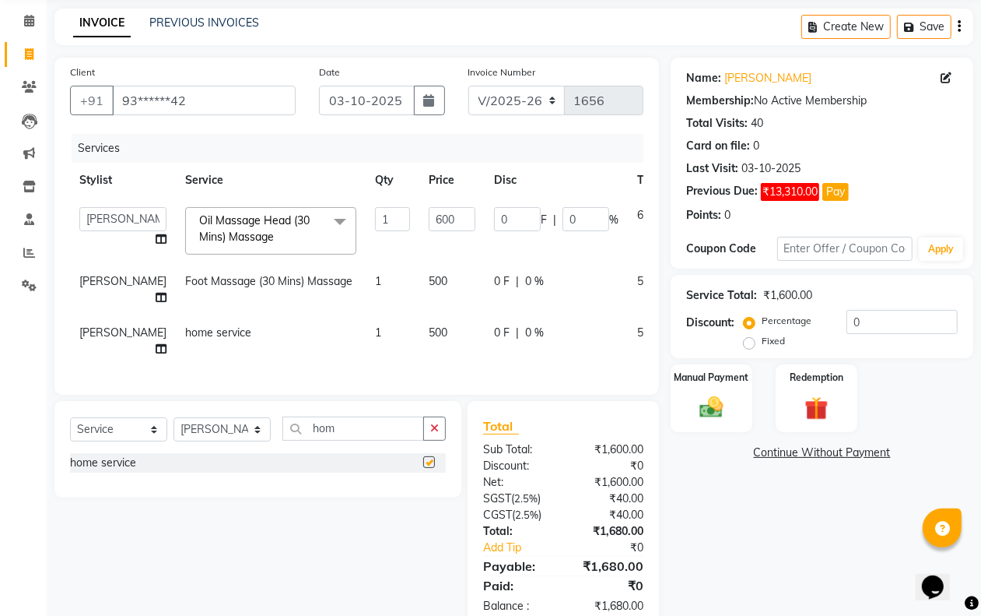
checkbox input "false"
click at [806, 444] on link "Continue Without Payment" at bounding box center [822, 452] width 297 height 16
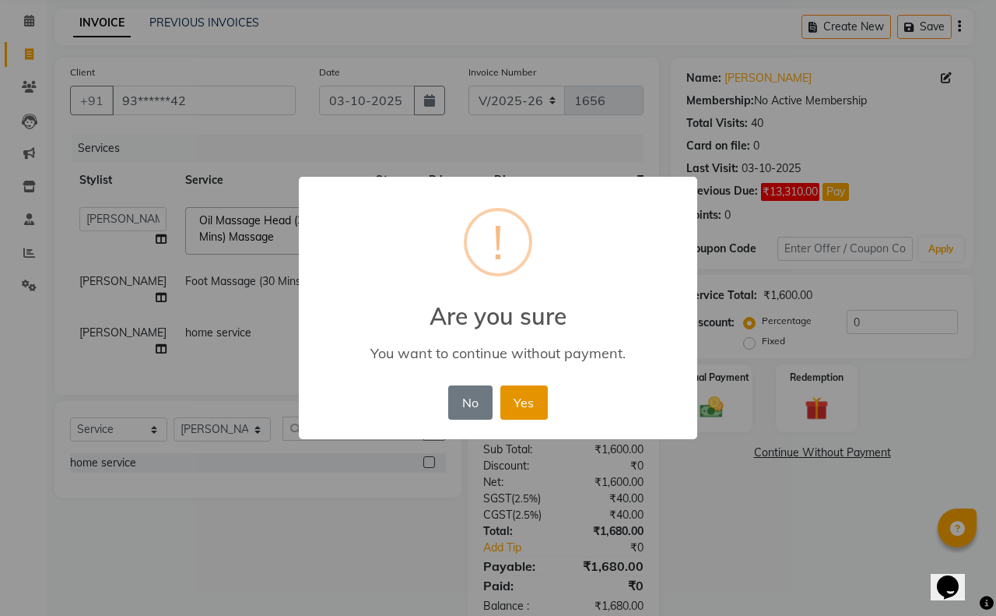
click at [507, 402] on button "Yes" at bounding box center [523, 402] width 47 height 34
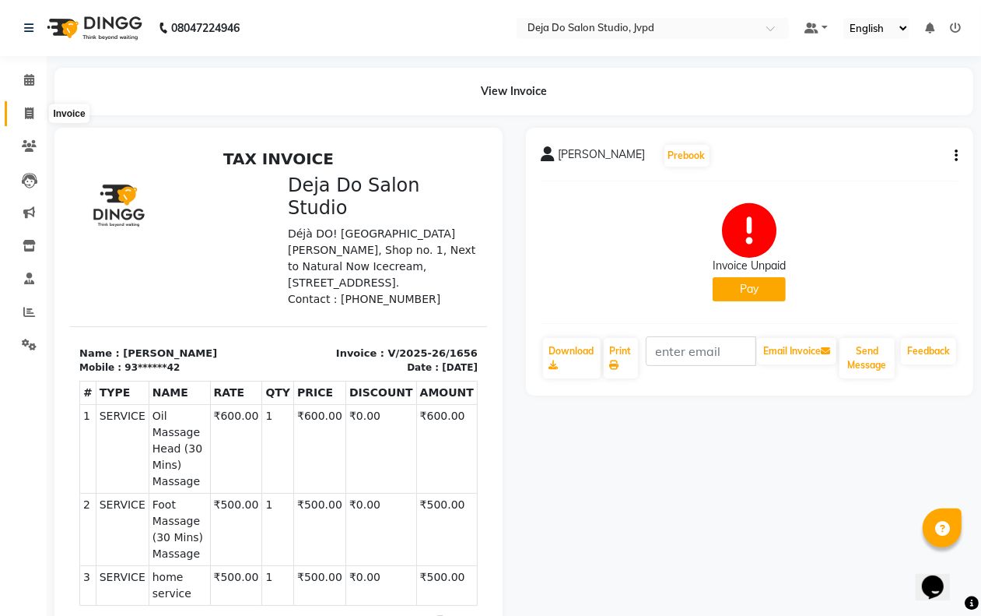
click at [26, 109] on icon at bounding box center [29, 113] width 9 height 12
select select "service"
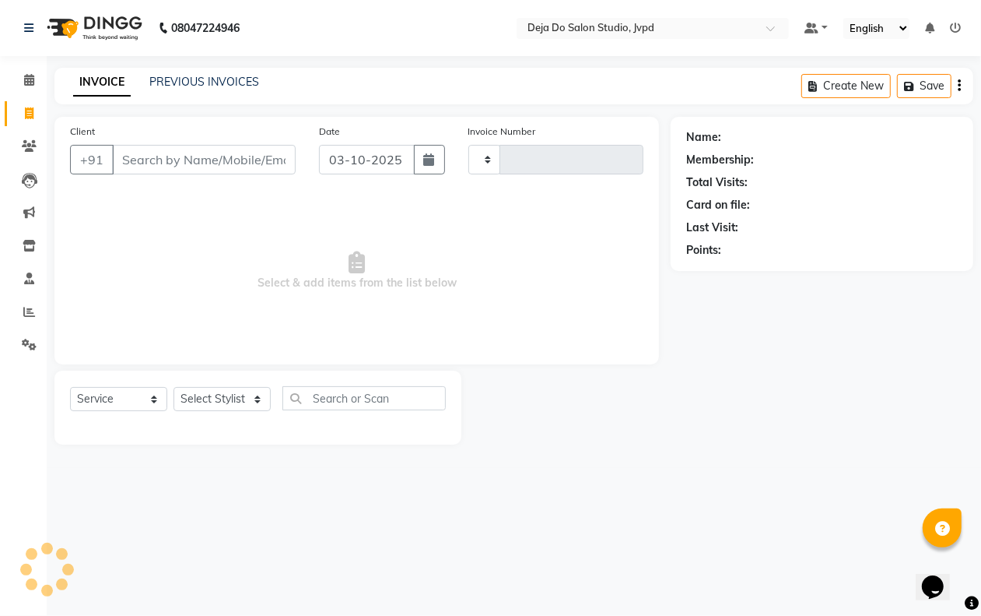
type input "1657"
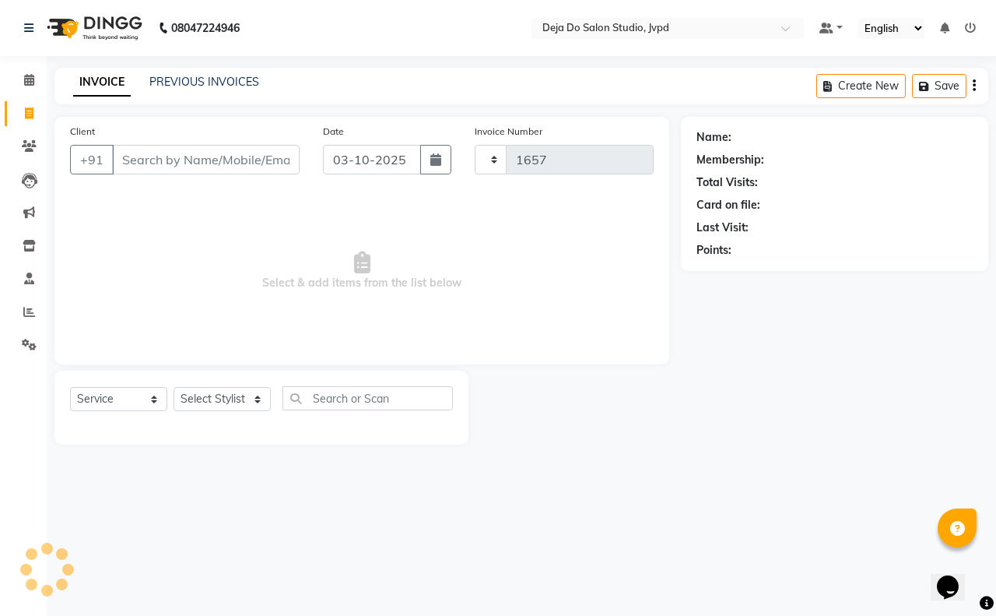
select select "7295"
click at [162, 150] on input "Client" at bounding box center [206, 160] width 188 height 30
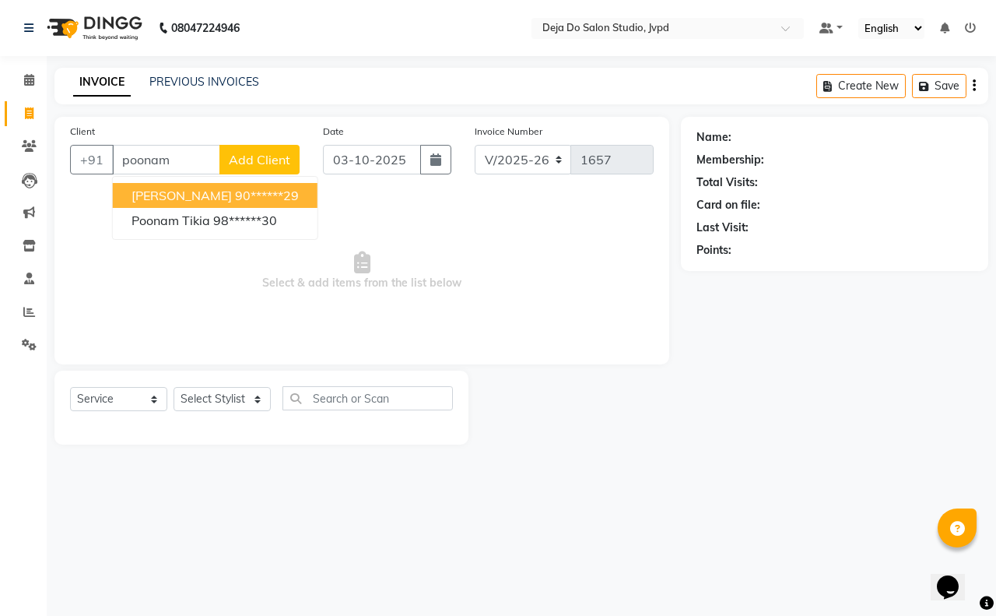
click at [196, 191] on span "[PERSON_NAME]" at bounding box center [182, 196] width 100 height 16
type input "90******29"
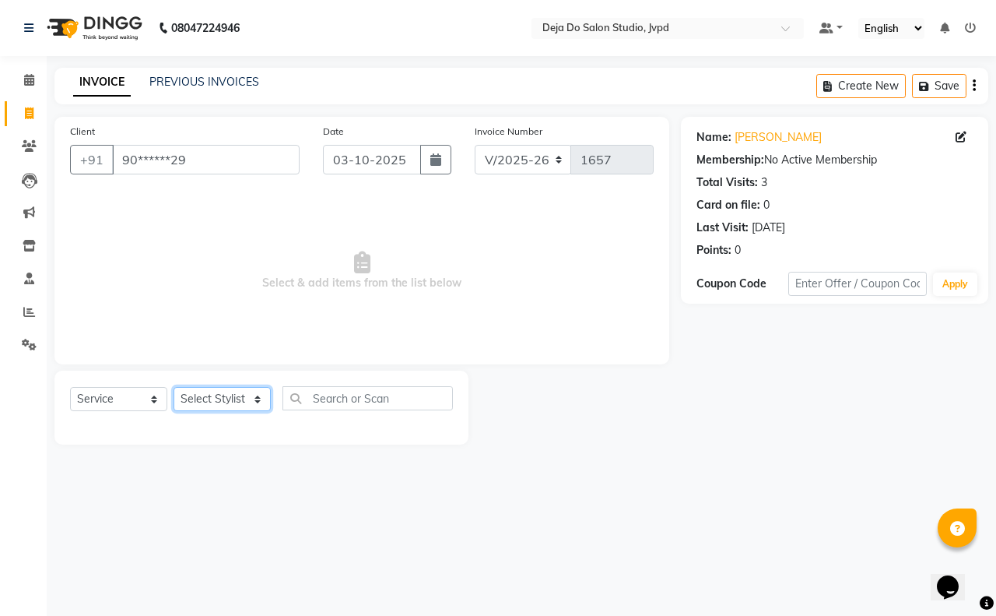
click at [226, 402] on select "Select Stylist Aditi Admin [PERSON_NAME] [PERSON_NAME] Danish [PERSON_NAME] [PE…" at bounding box center [222, 399] width 97 height 24
select select "62499"
click at [174, 387] on select "Select Stylist Aditi Admin [PERSON_NAME] [PERSON_NAME] Danish [PERSON_NAME] [PE…" at bounding box center [222, 399] width 97 height 24
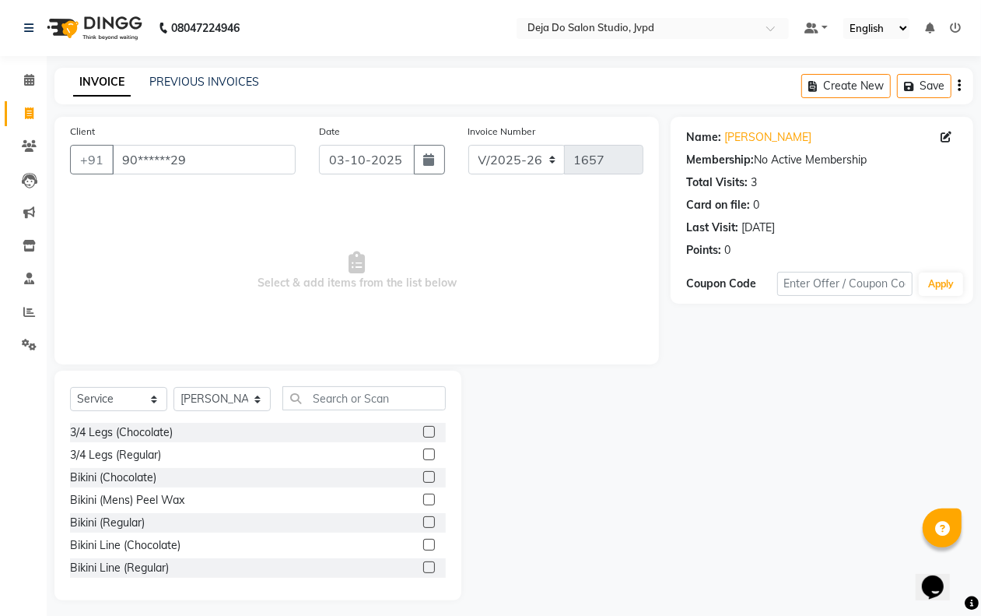
click at [332, 380] on div "Select Service Product Membership Package Voucher Prepaid Gift Card Select Styl…" at bounding box center [257, 485] width 407 height 230
click at [336, 393] on input "text" at bounding box center [364, 398] width 163 height 24
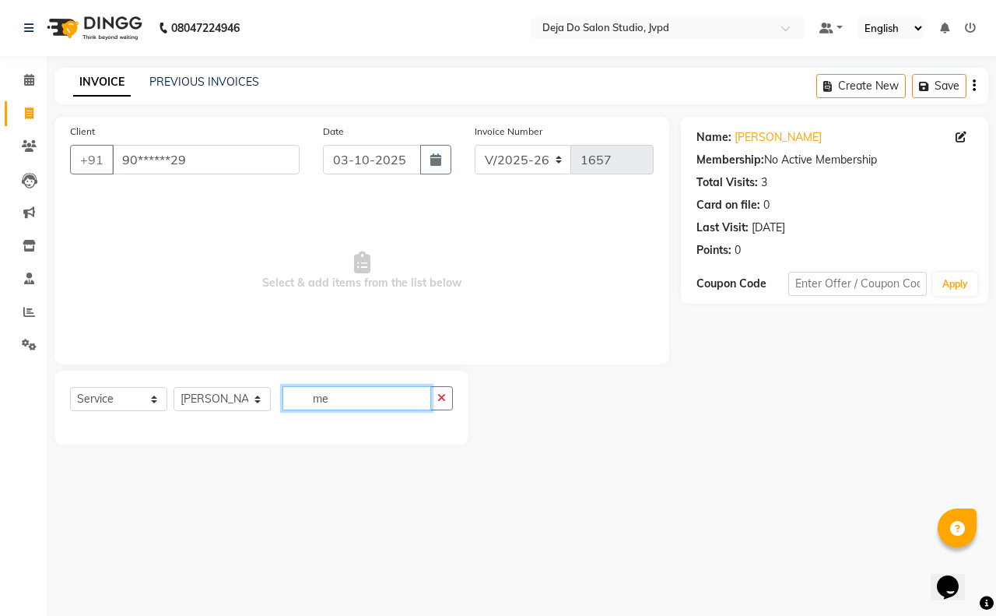
type input "m"
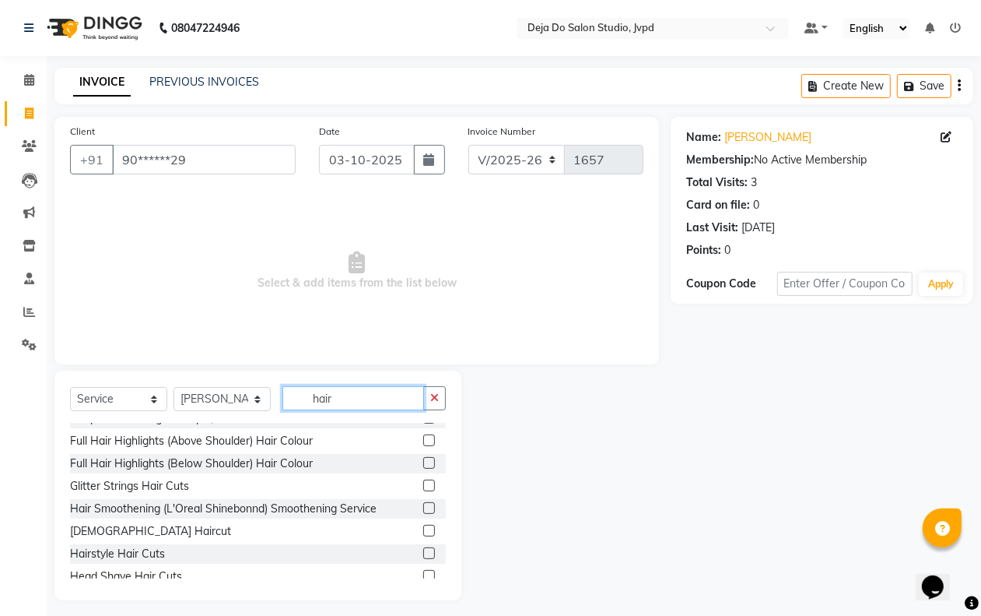
scroll to position [292, 0]
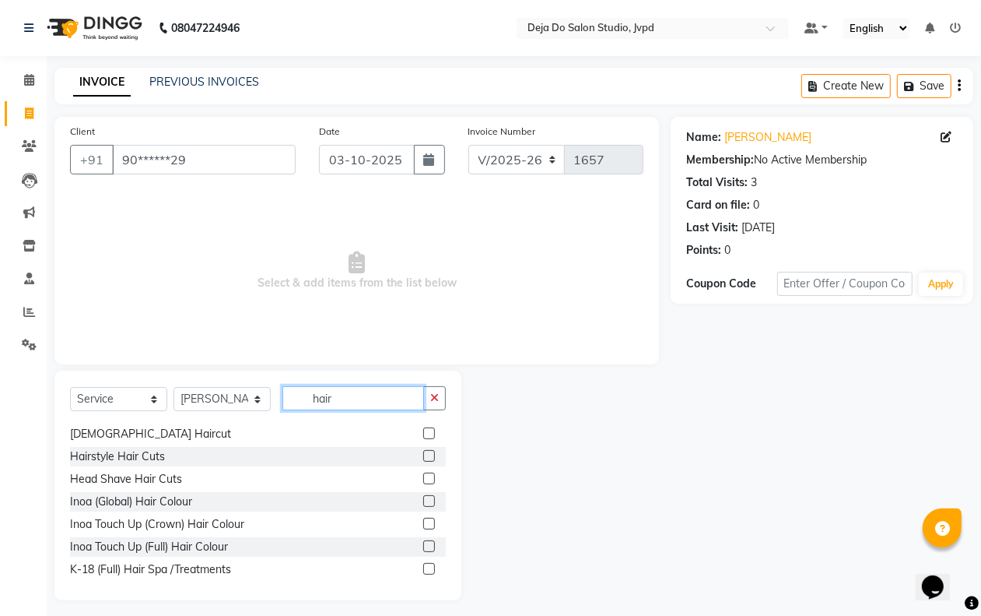
type input "hair"
click at [423, 450] on label at bounding box center [429, 456] width 12 height 12
click at [423, 451] on input "checkbox" at bounding box center [428, 456] width 10 height 10
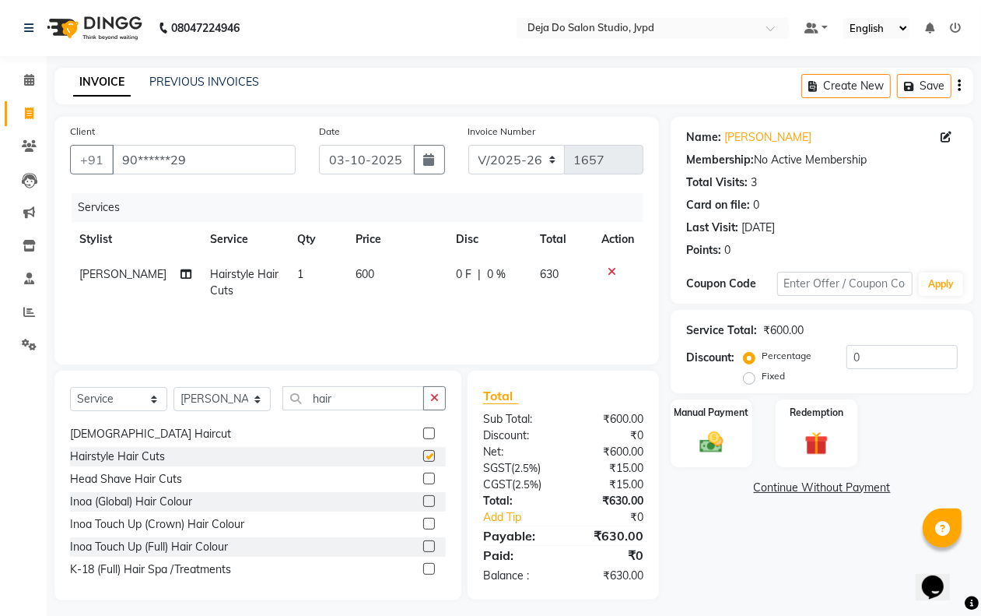
checkbox input "false"
click at [376, 279] on td "600" at bounding box center [396, 282] width 101 height 51
select select "62499"
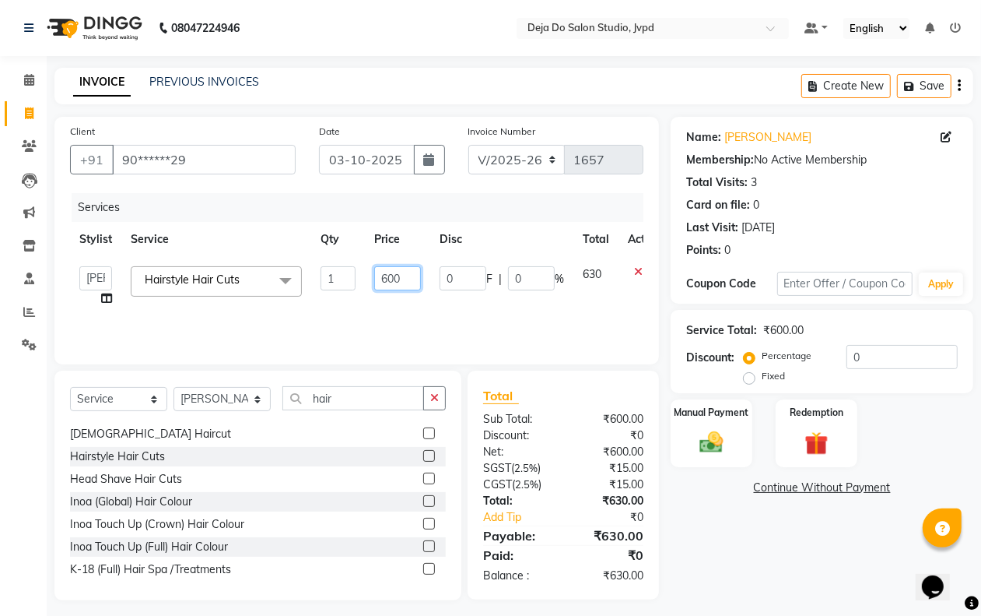
click at [391, 269] on input "600" at bounding box center [397, 278] width 47 height 24
type input "750"
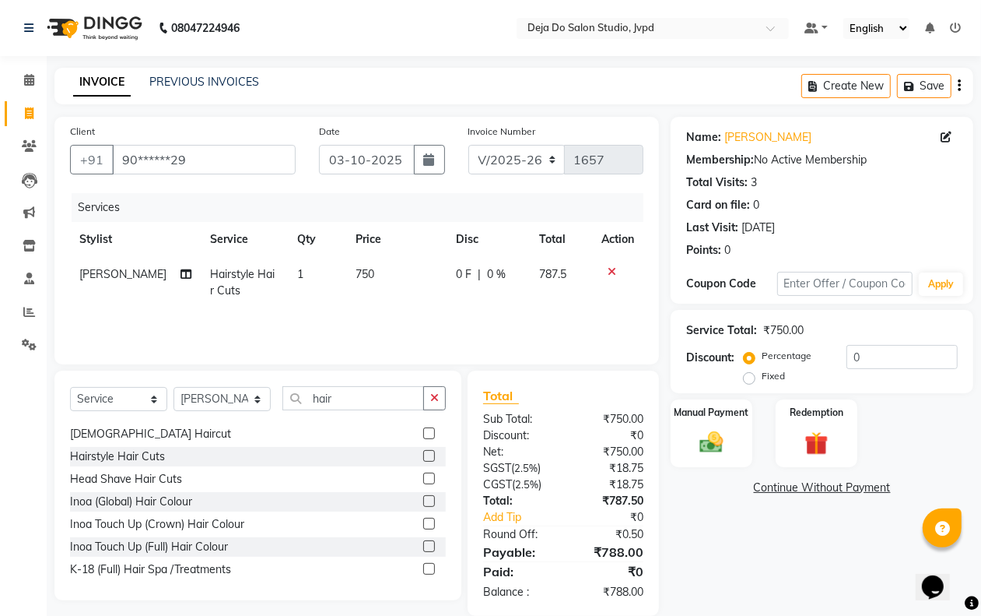
click at [807, 546] on div "Name: [PERSON_NAME] Membership: No Active Membership Total Visits: 3 Card on fi…" at bounding box center [828, 366] width 314 height 499
click at [848, 359] on input "0" at bounding box center [902, 357] width 111 height 24
type input "10"
click at [841, 514] on div "Name: [PERSON_NAME] Membership: No Active Membership Total Visits: 3 Card on fi…" at bounding box center [828, 366] width 314 height 499
click at [835, 523] on div "Name: [PERSON_NAME] Membership: No Active Membership Total Visits: 3 Card on fi…" at bounding box center [828, 366] width 314 height 499
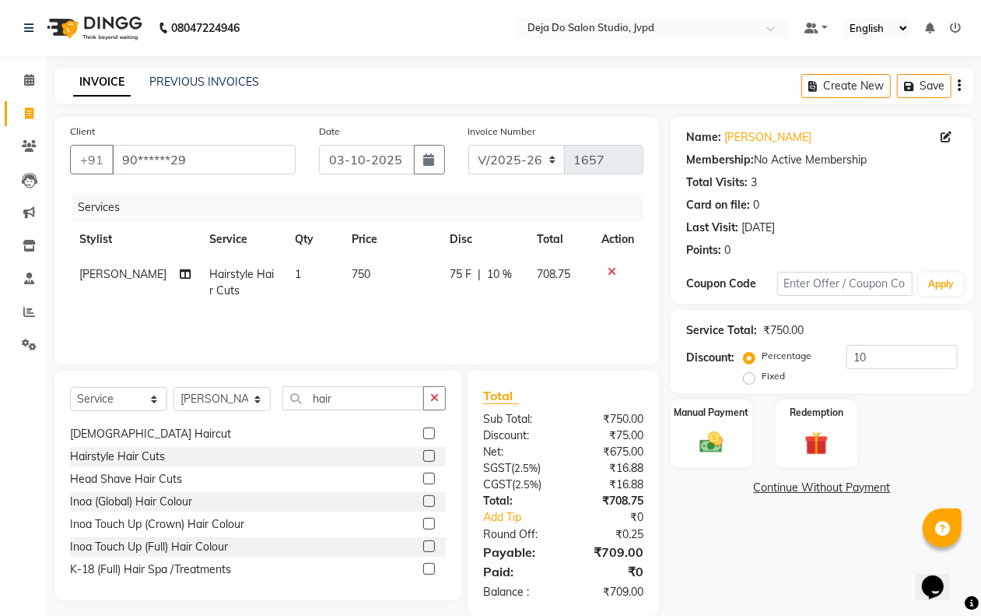
click at [835, 523] on div "Name: [PERSON_NAME] Membership: No Active Membership Total Visits: 3 Card on fi…" at bounding box center [828, 366] width 314 height 499
click at [399, 300] on td "750" at bounding box center [391, 282] width 98 height 51
select select "62499"
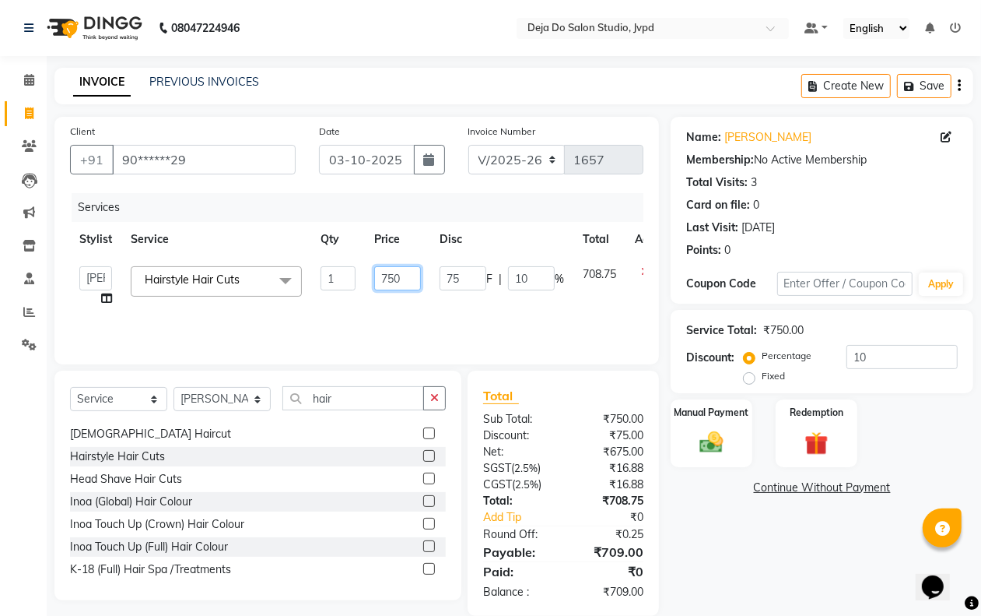
click at [409, 280] on input "750" at bounding box center [397, 278] width 47 height 24
type input "751"
click at [695, 553] on div "Name: [PERSON_NAME] Membership: No Active Membership Total Visits: 3 Card on fi…" at bounding box center [828, 366] width 314 height 499
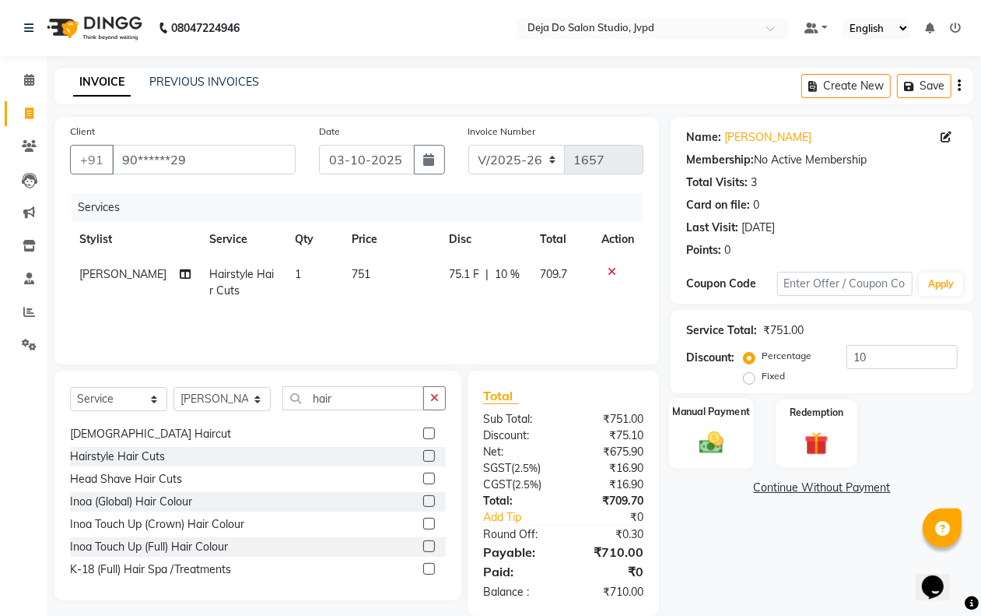
click at [700, 441] on img at bounding box center [711, 442] width 39 height 28
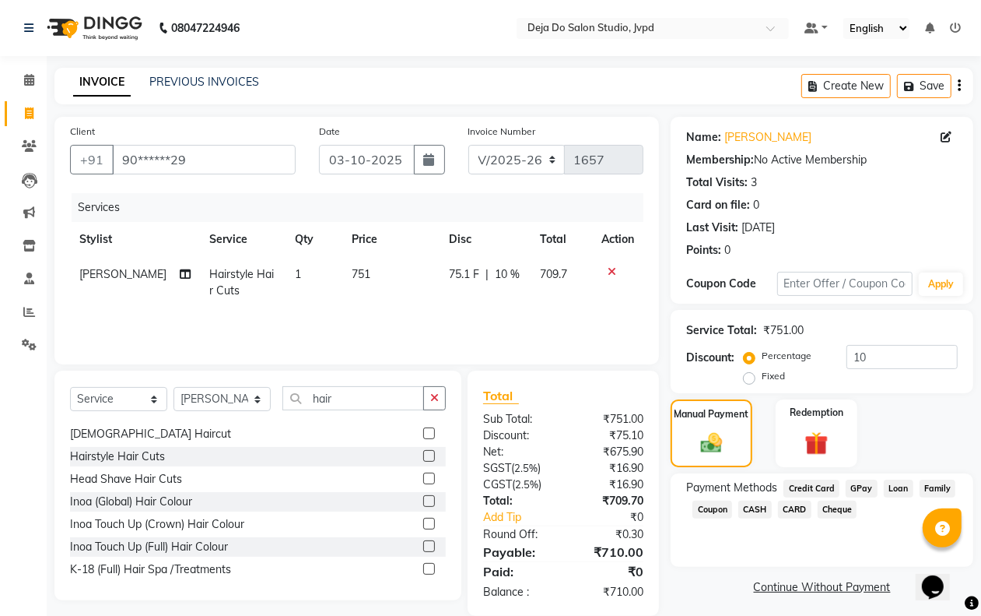
click at [752, 507] on span "CASH" at bounding box center [755, 509] width 33 height 18
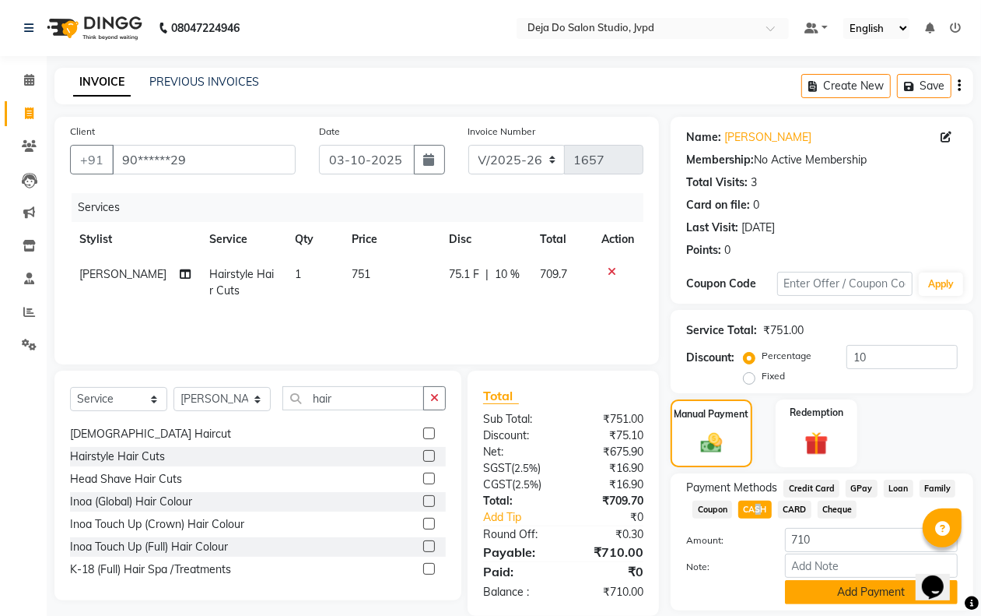
click at [788, 592] on button "Add Payment" at bounding box center [871, 592] width 173 height 24
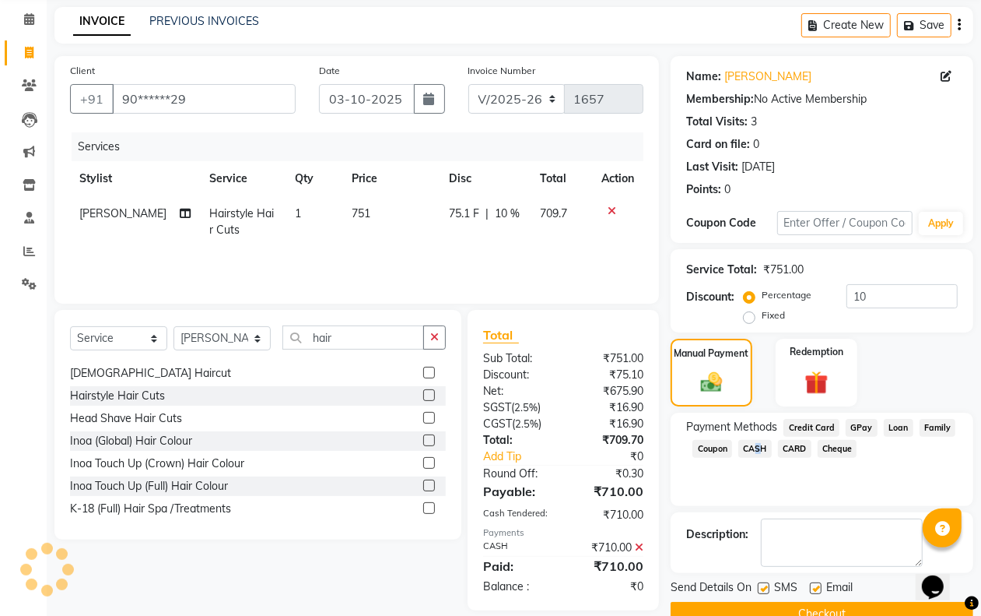
scroll to position [94, 0]
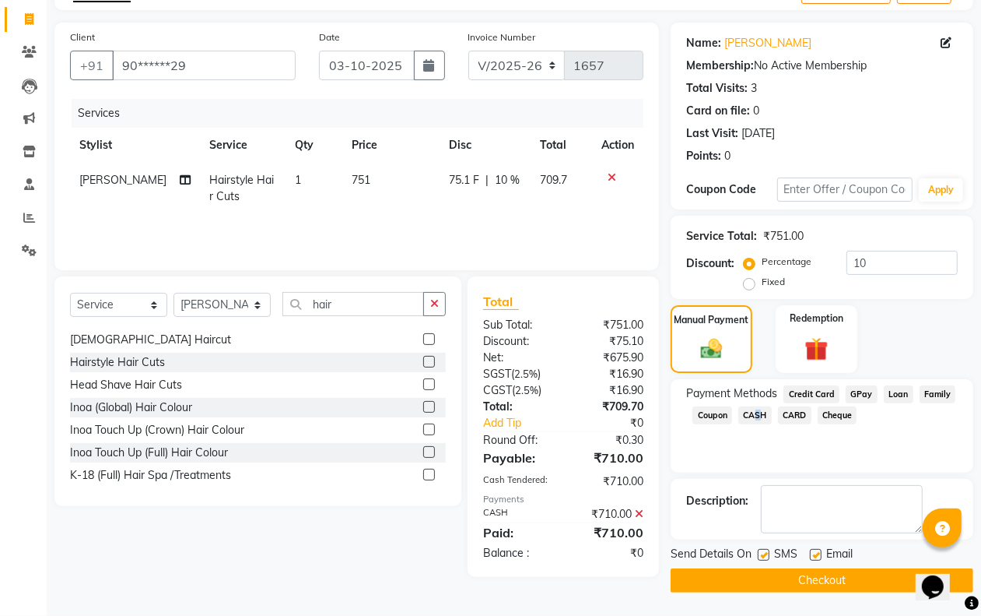
click at [806, 578] on button "Checkout" at bounding box center [822, 580] width 303 height 24
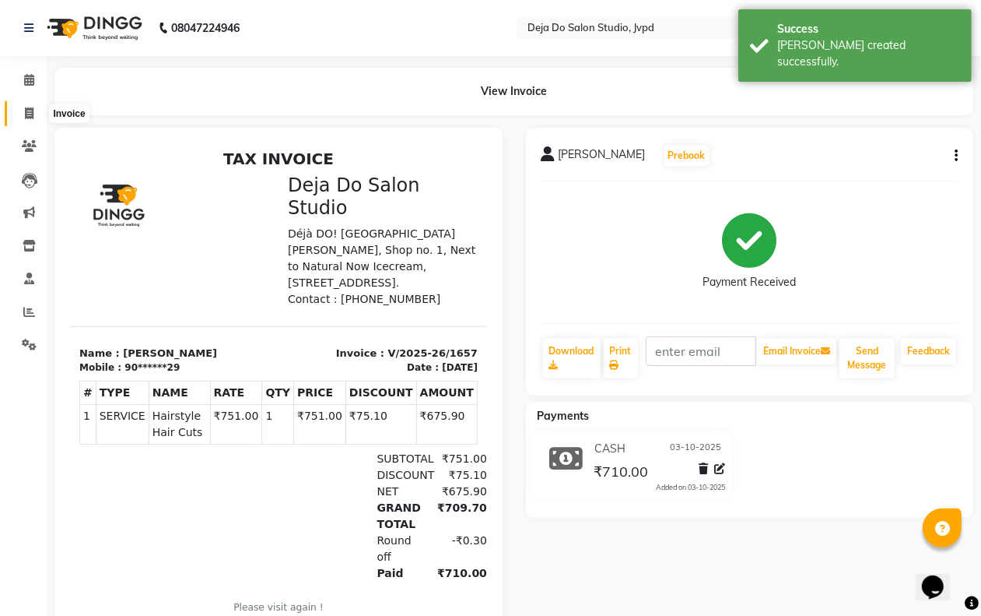
click at [23, 117] on span at bounding box center [29, 114] width 27 height 18
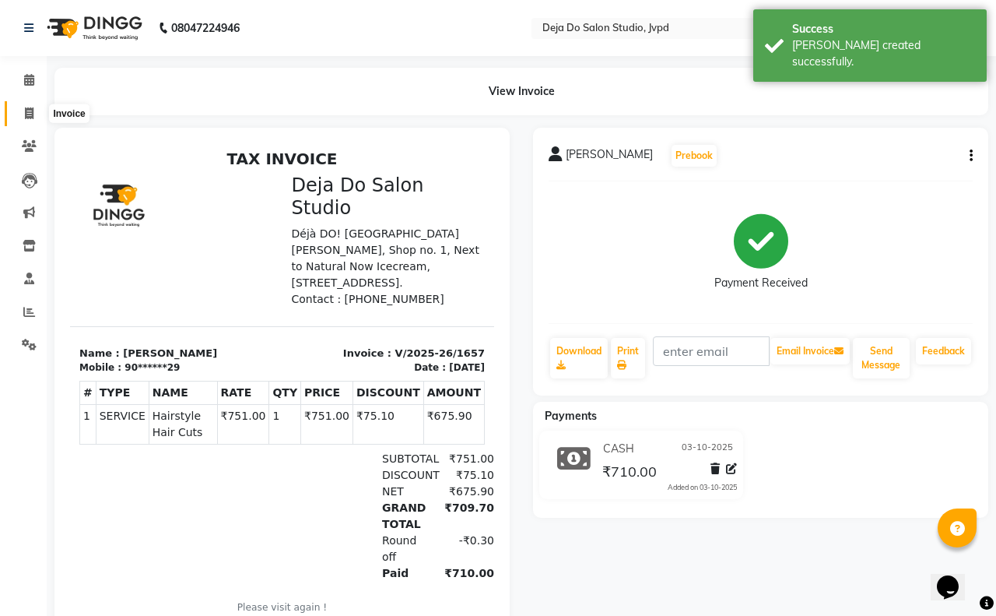
select select "7295"
select select "service"
